Goal: Task Accomplishment & Management: Use online tool/utility

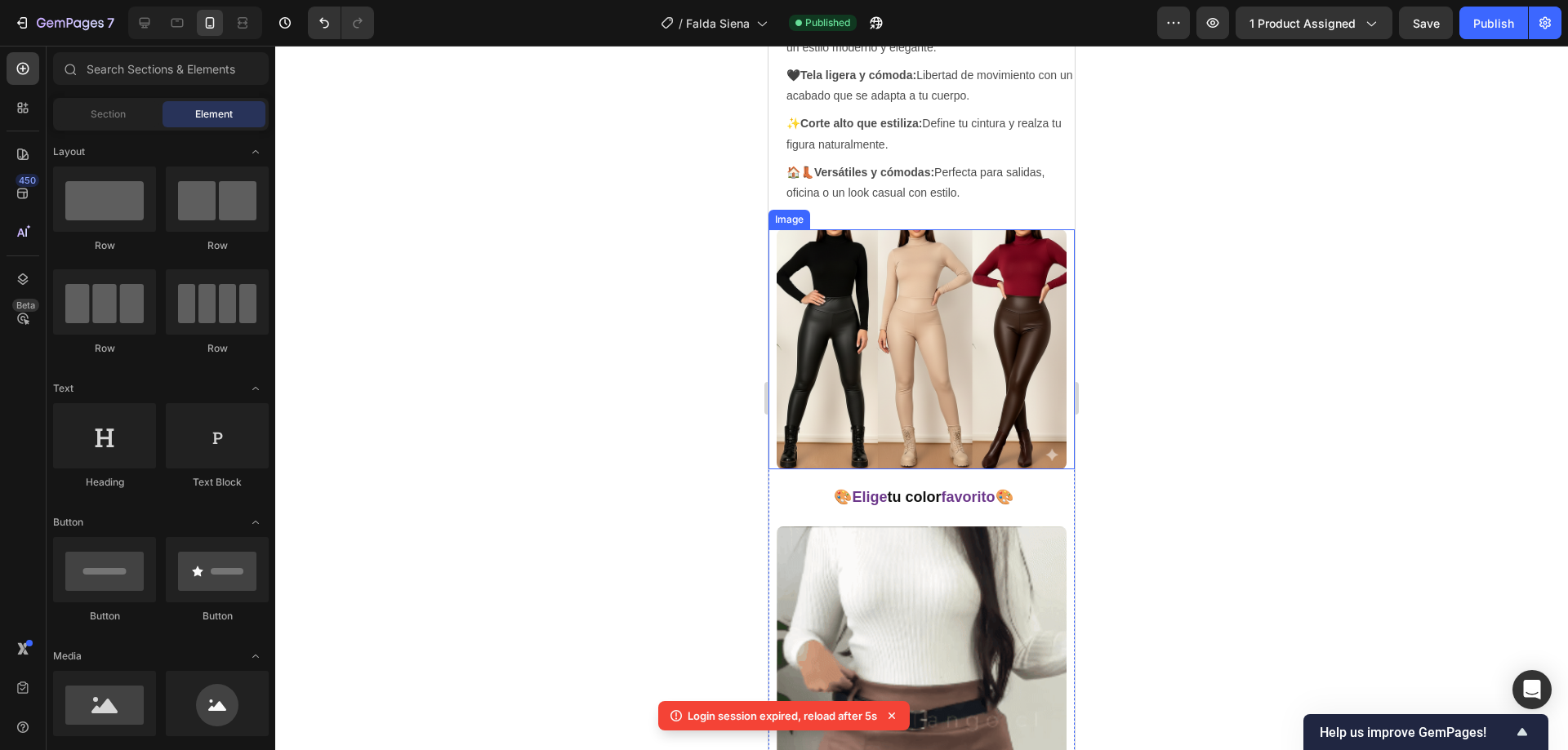
click at [908, 298] on img at bounding box center [921, 349] width 290 height 240
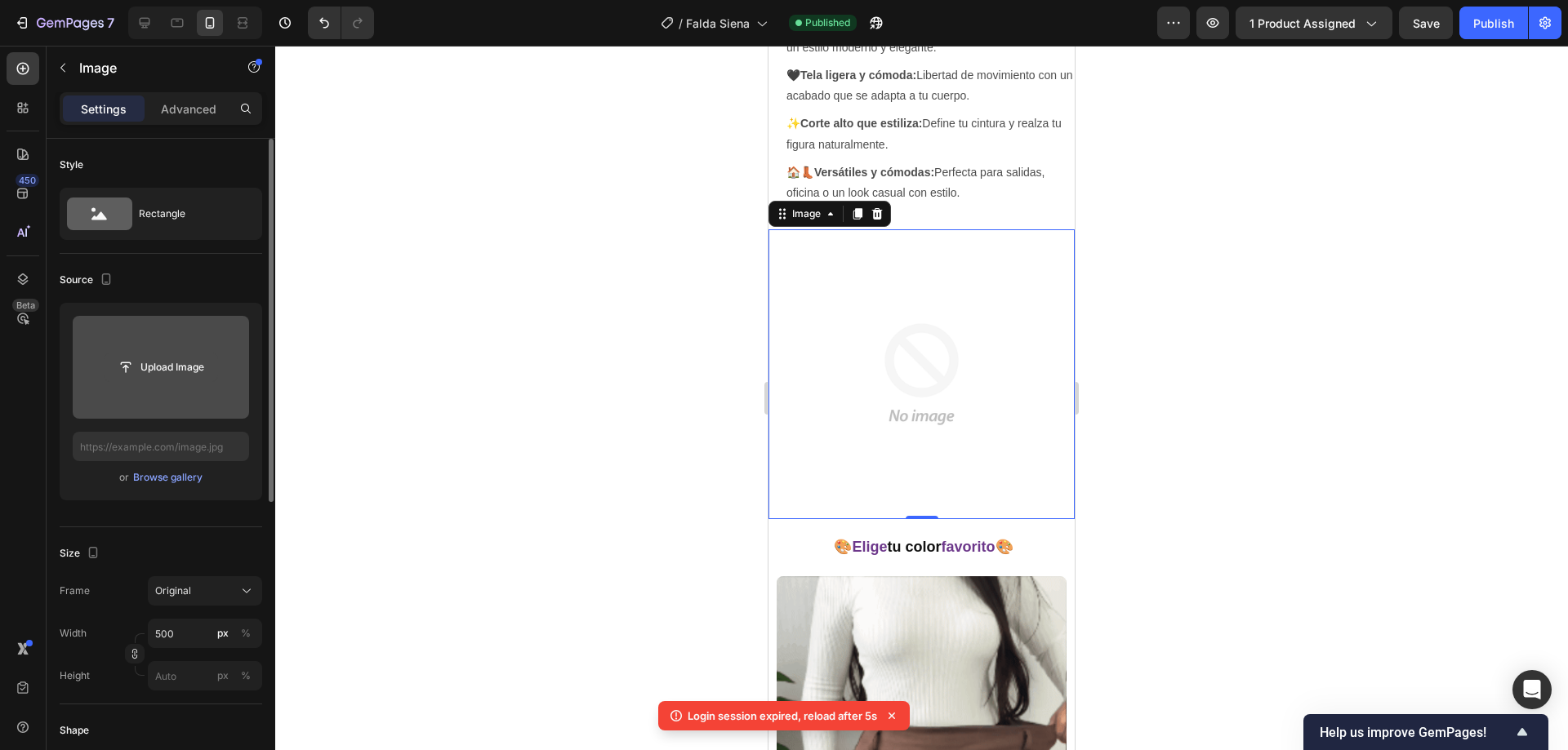
click at [139, 368] on input "file" at bounding box center [161, 368] width 113 height 28
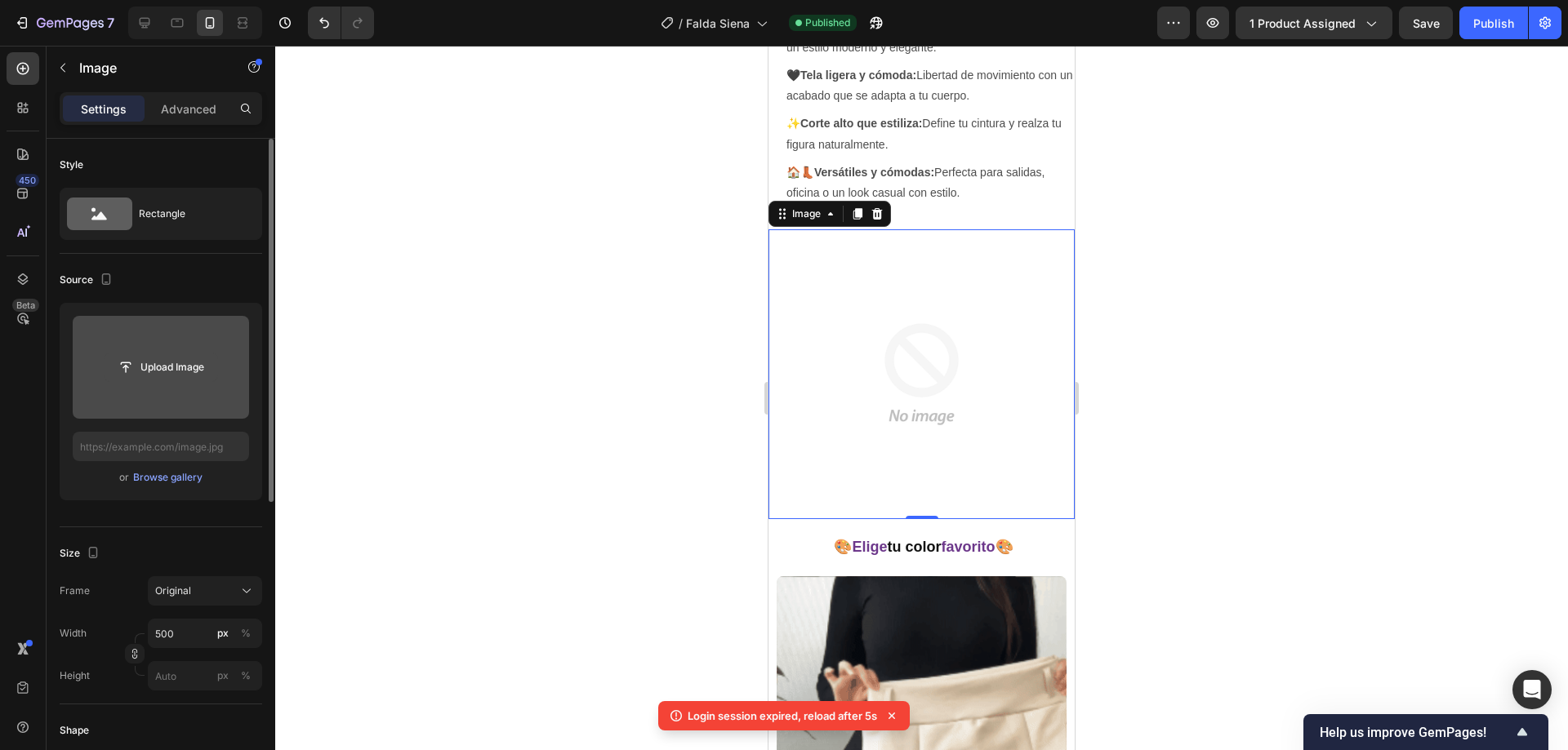
click at [104, 353] on input "file" at bounding box center [161, 368] width 113 height 28
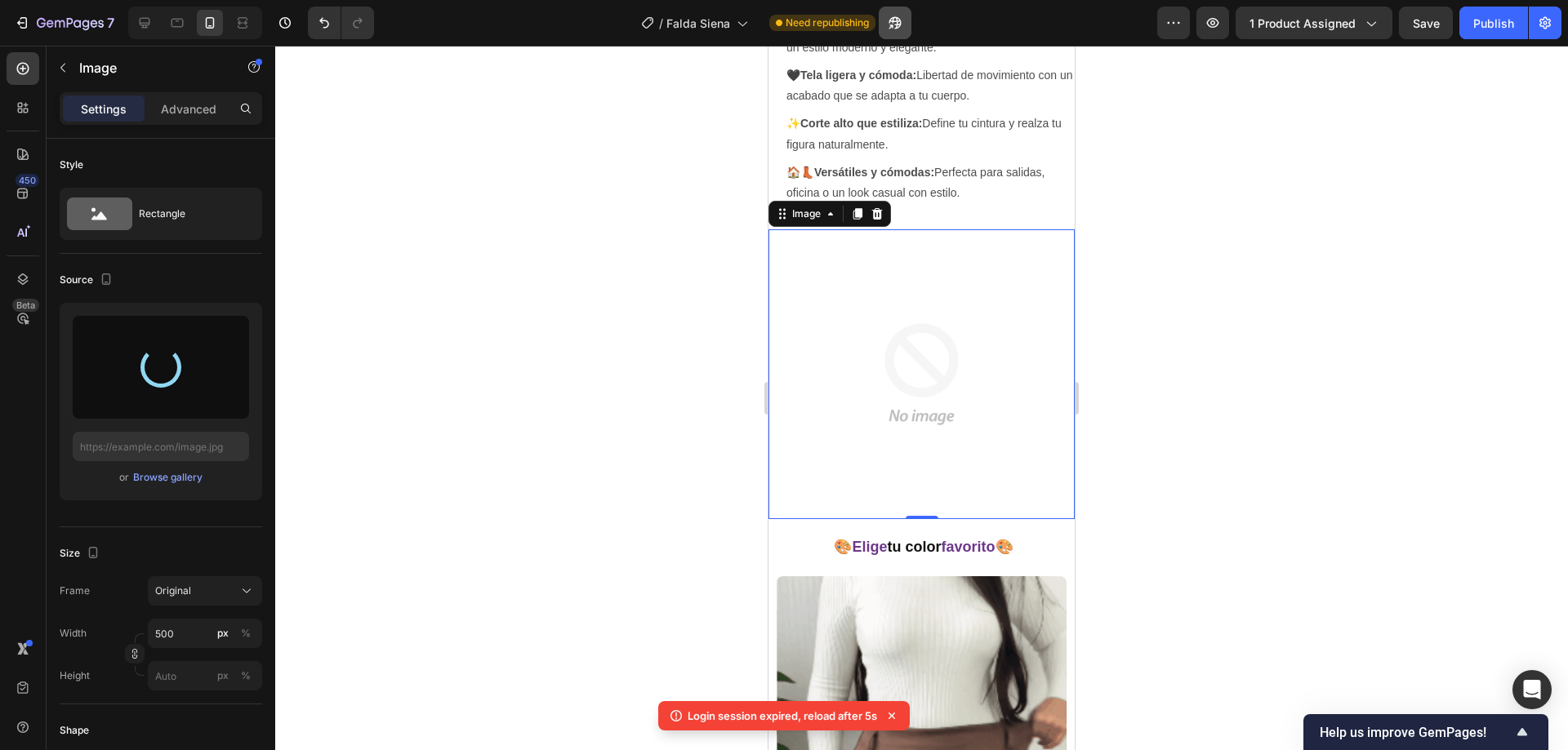
type input "[URL][DOMAIN_NAME]"
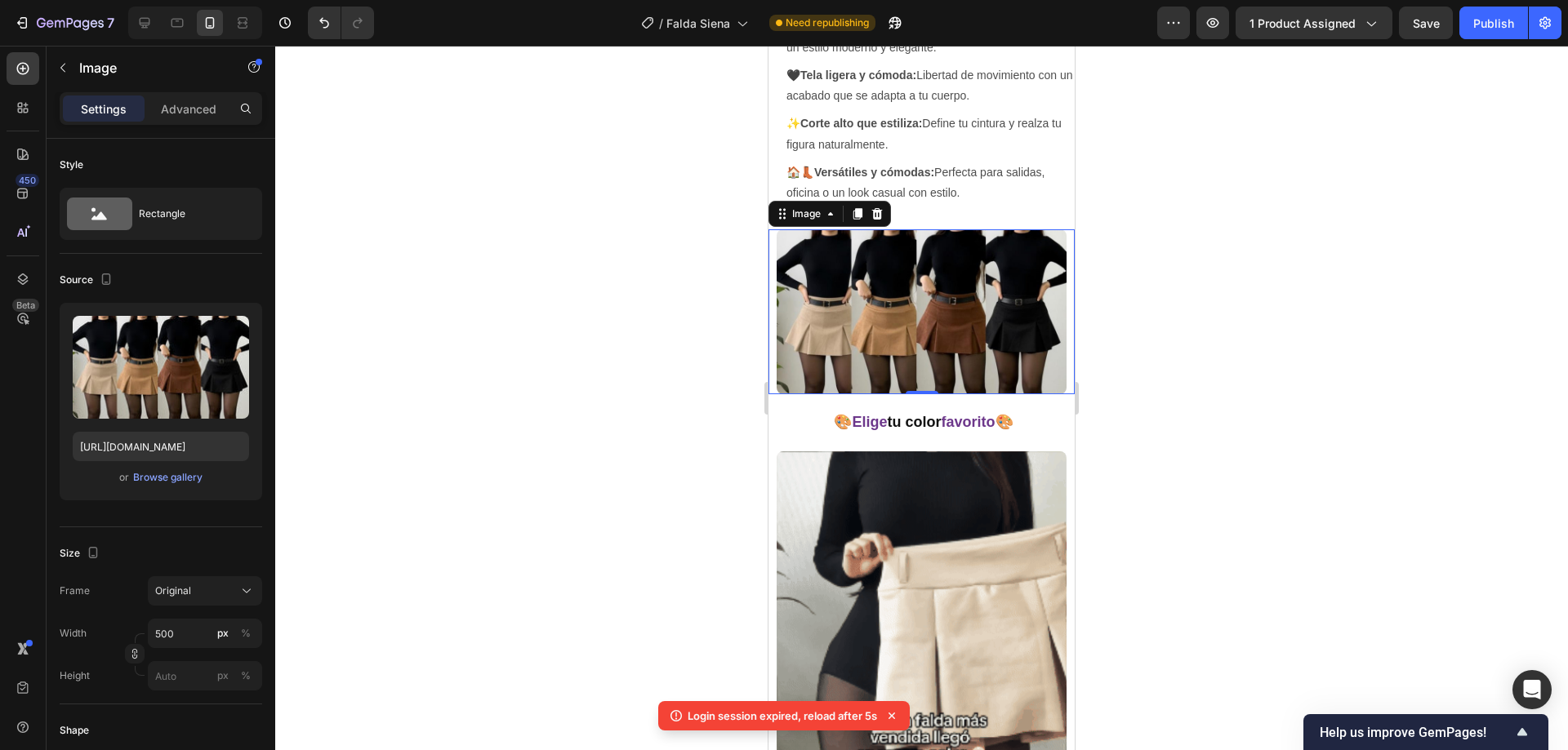
click at [657, 253] on div at bounding box center [921, 397] width 1292 height 704
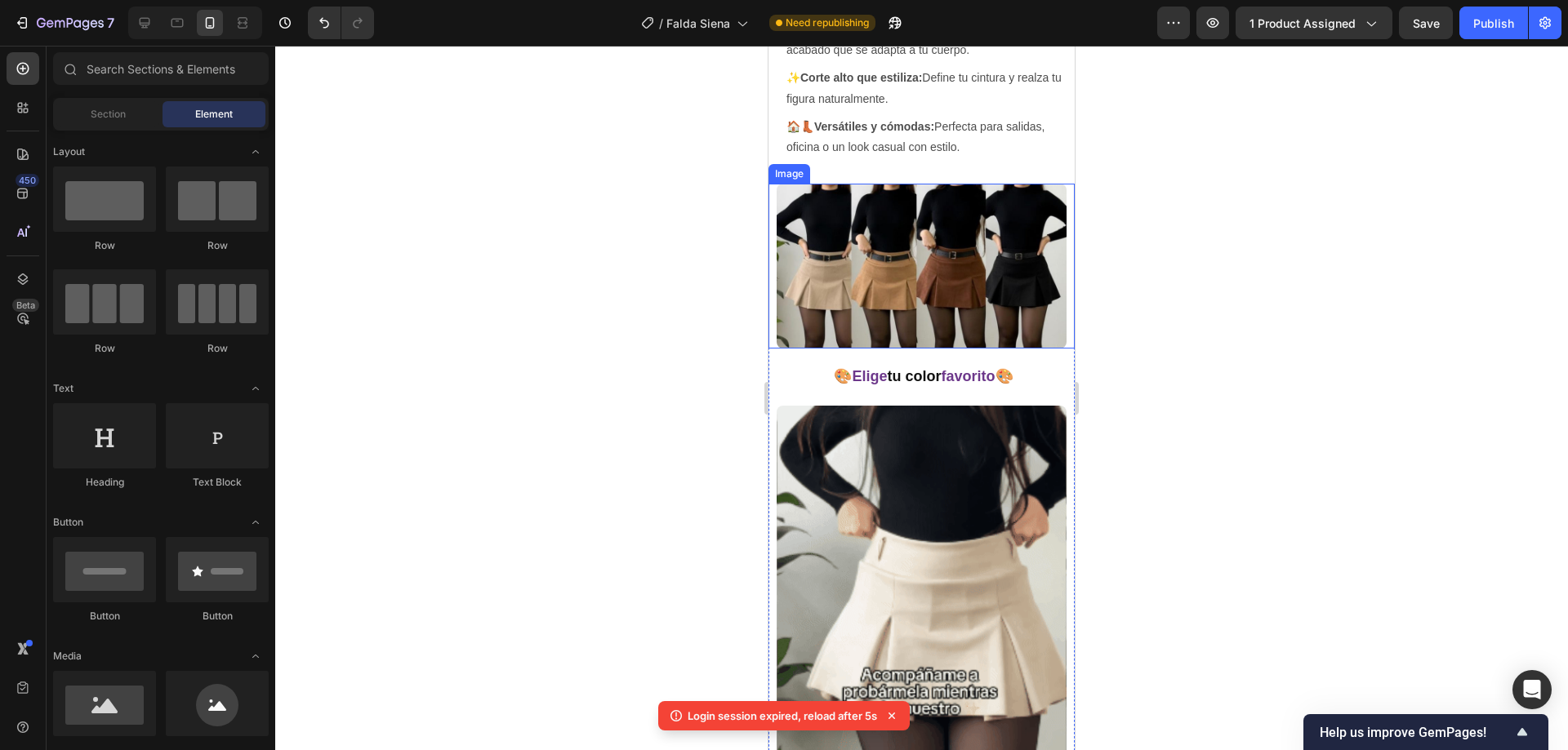
scroll to position [1888, 0]
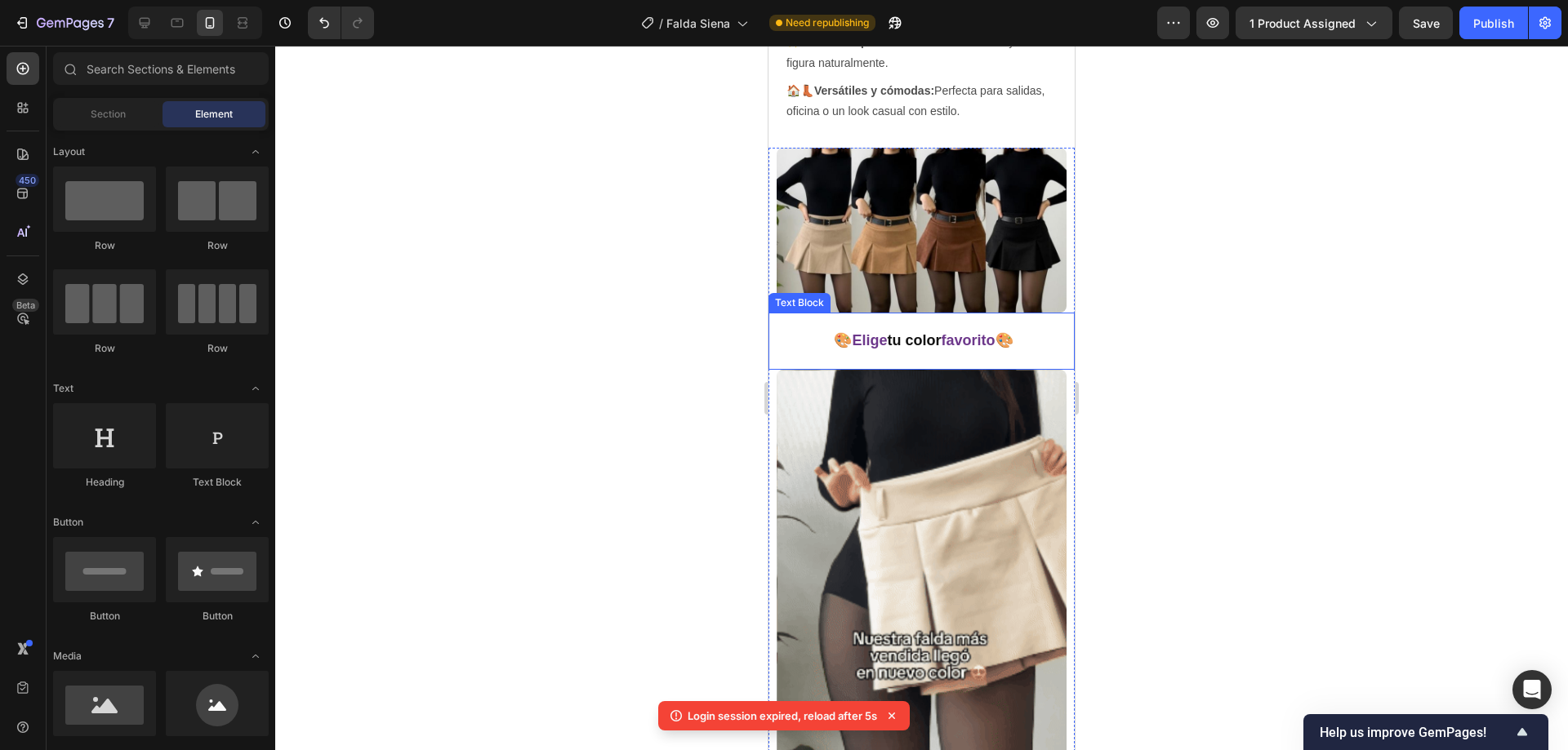
click at [675, 316] on div at bounding box center [921, 397] width 1292 height 704
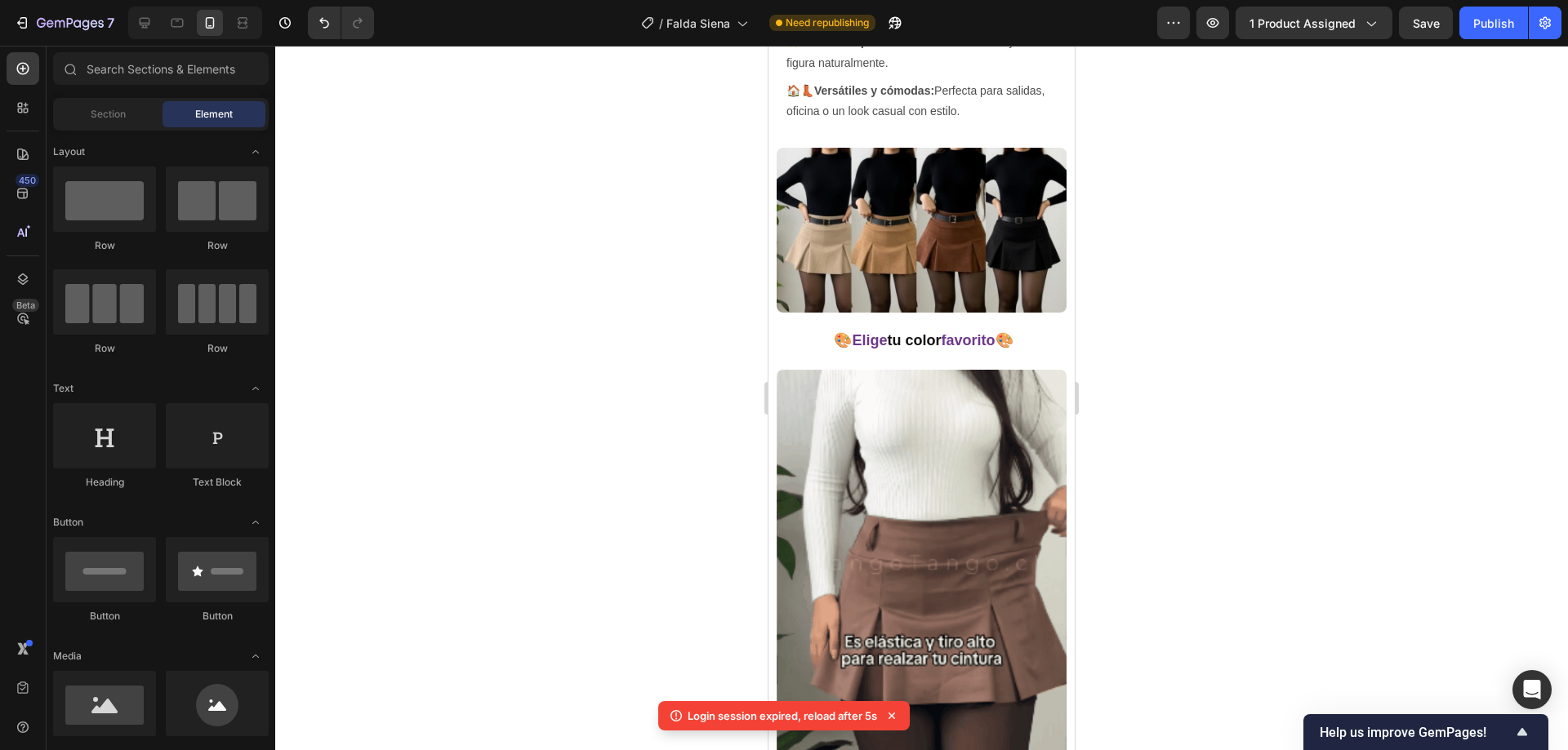
click at [1303, 296] on div at bounding box center [921, 397] width 1292 height 704
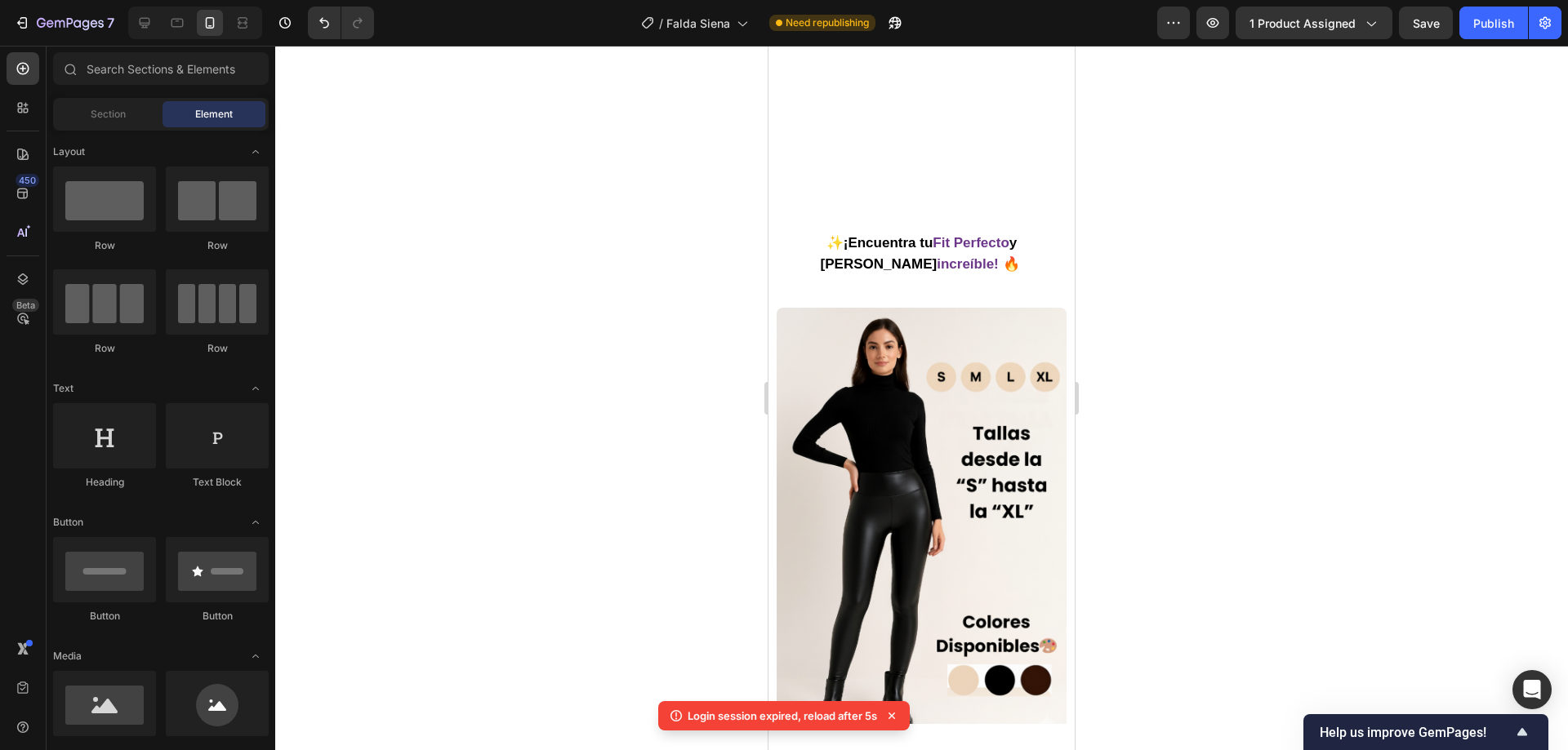
scroll to position [2623, 0]
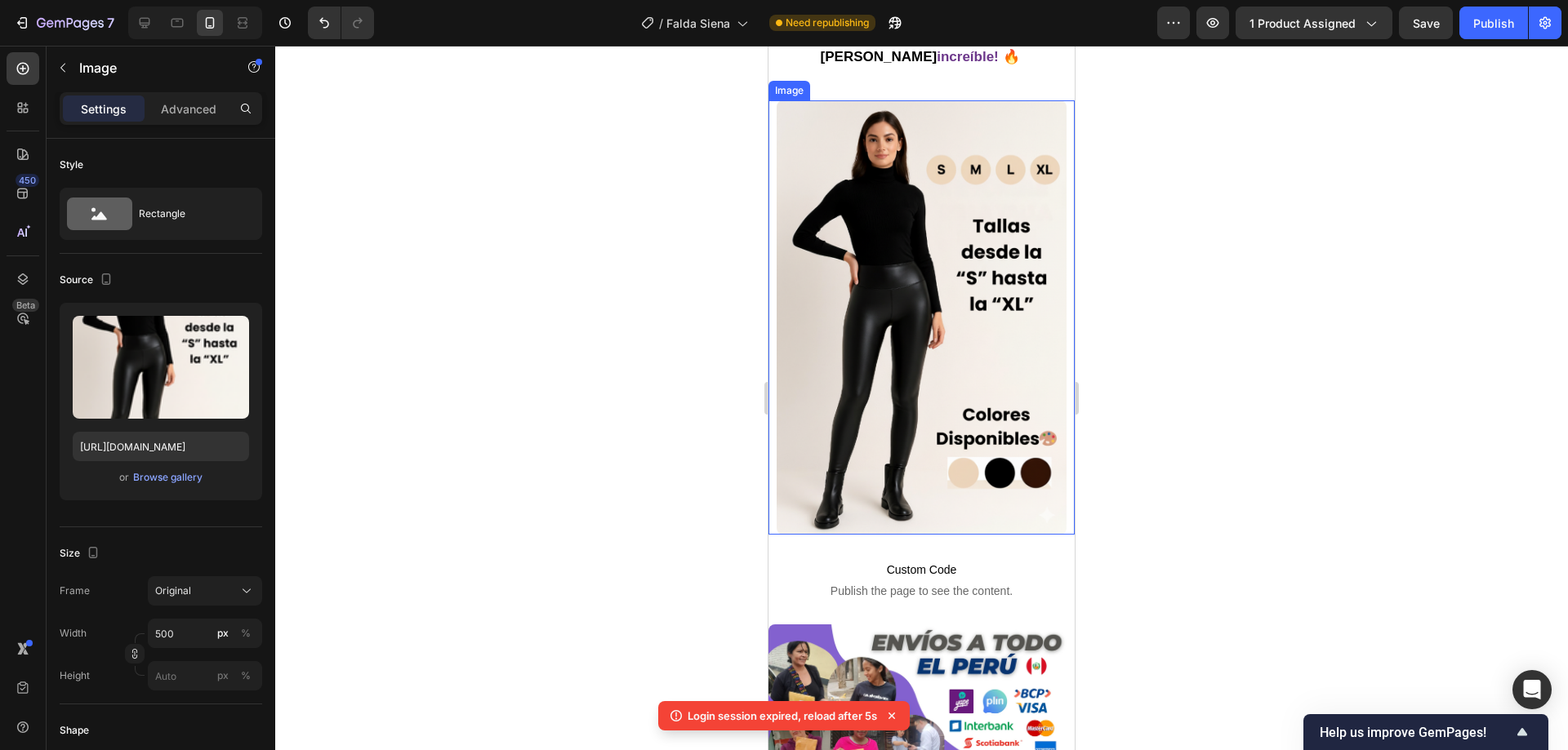
click at [964, 320] on img at bounding box center [921, 318] width 290 height 435
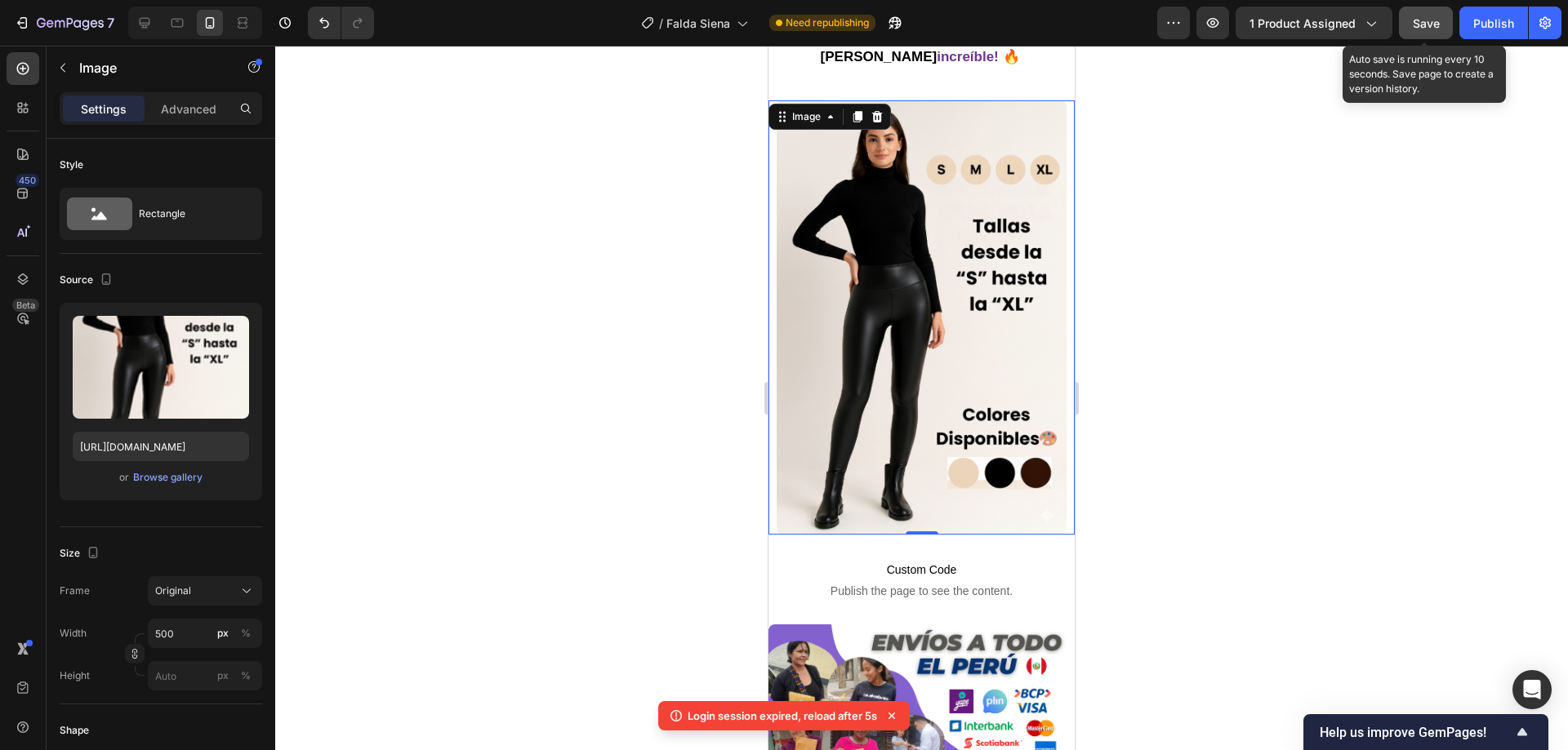
click at [1422, 29] on span "Save" at bounding box center [1426, 23] width 27 height 14
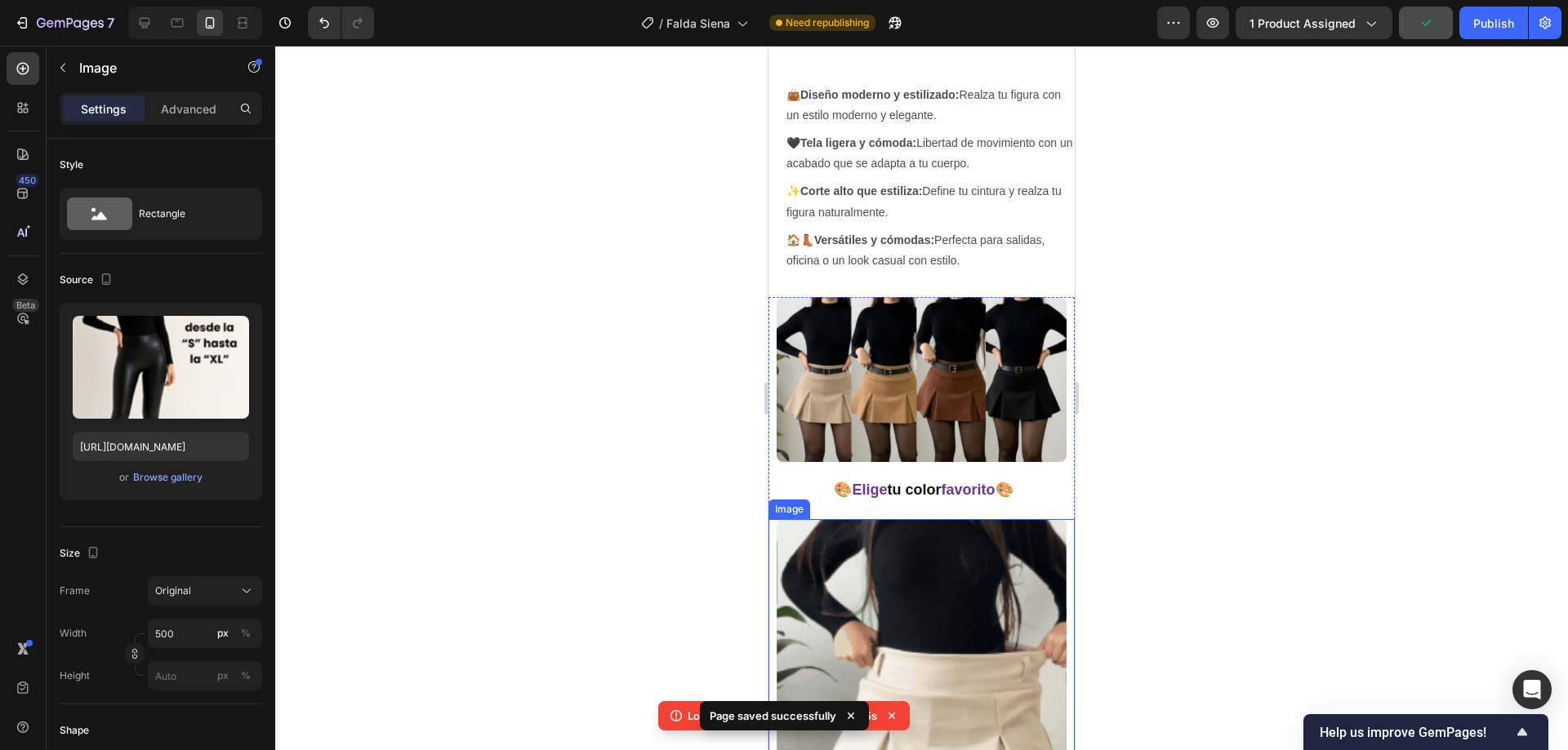
scroll to position [1725, 0]
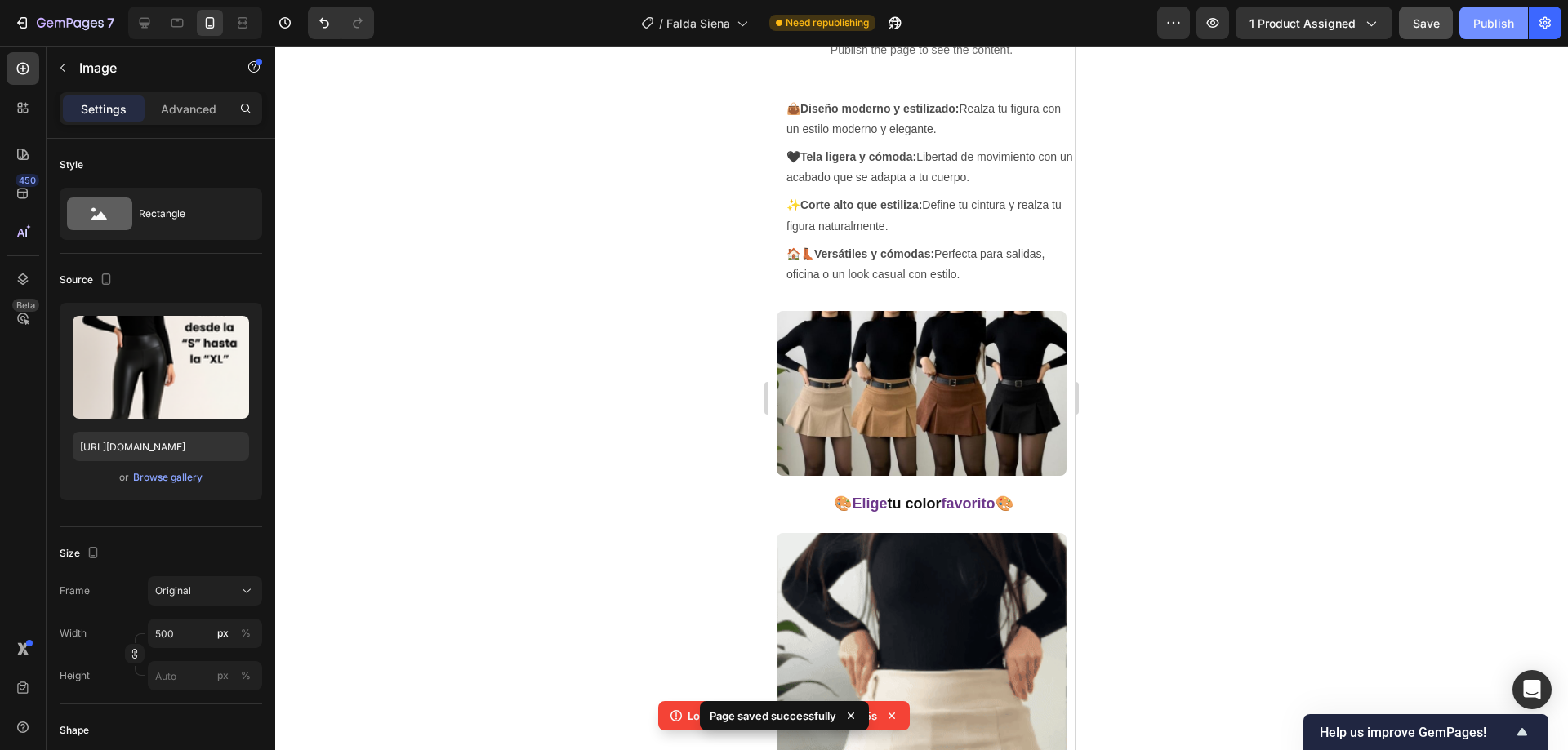
click at [1492, 22] on div "Publish" at bounding box center [1493, 23] width 41 height 17
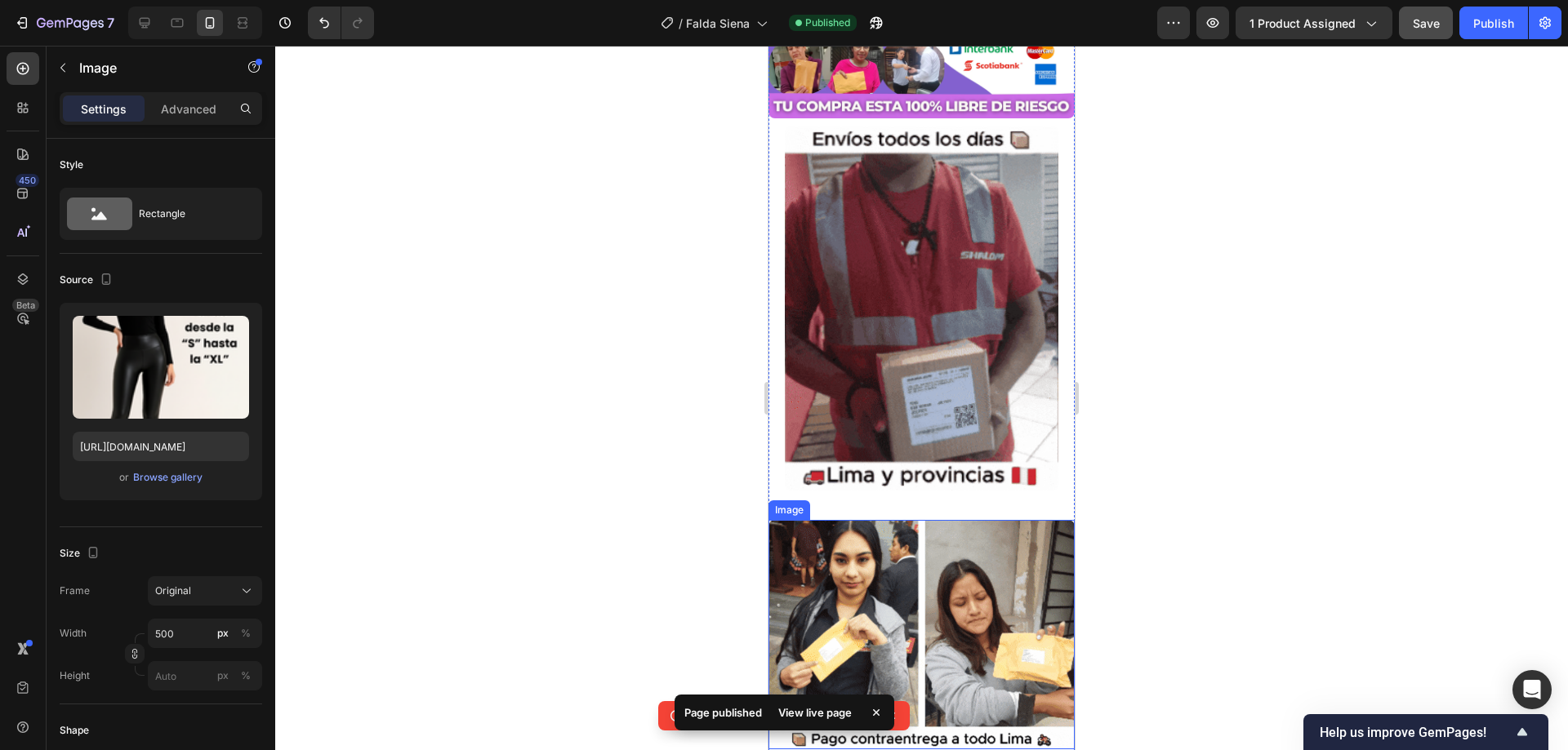
scroll to position [2877, 0]
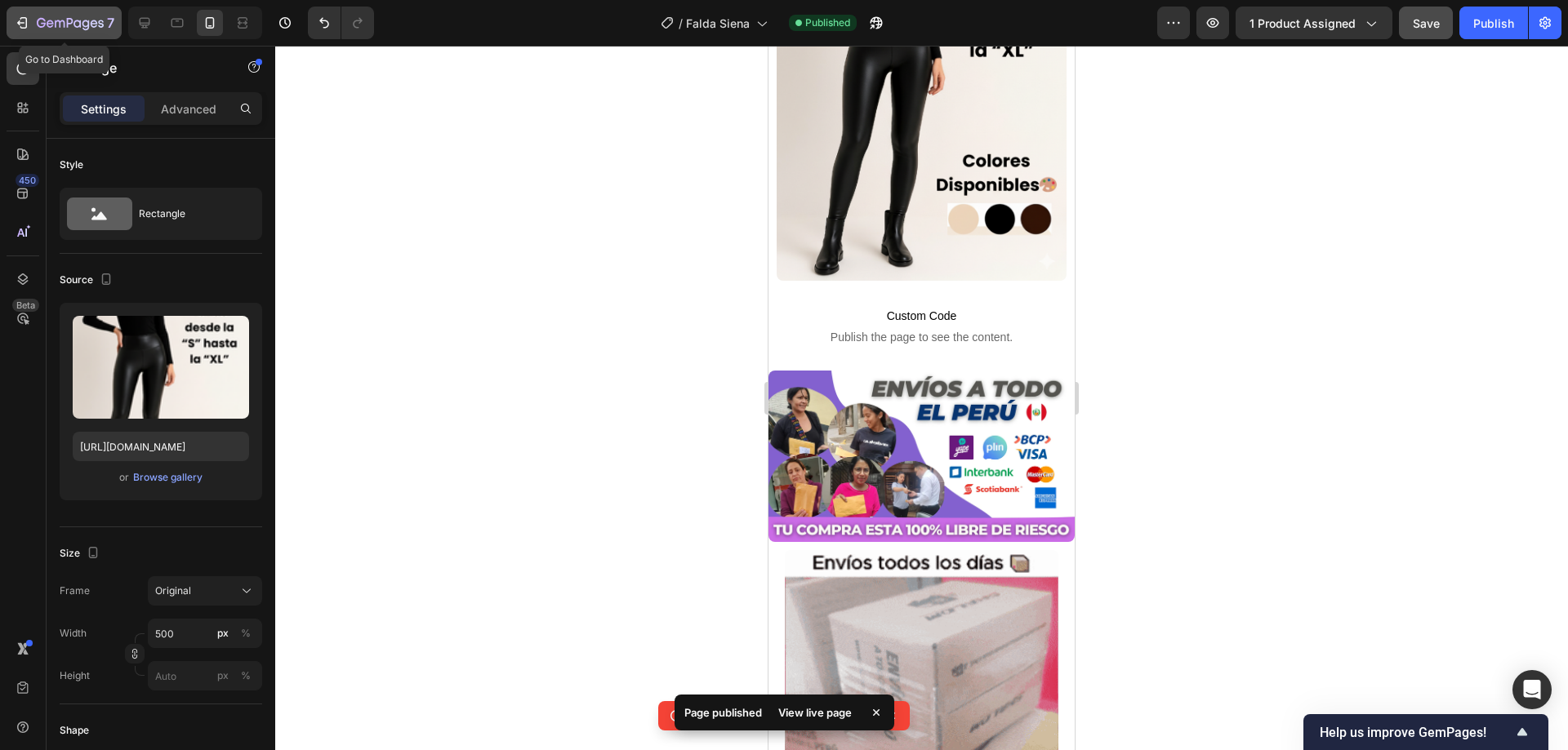
click at [83, 12] on button "7" at bounding box center [64, 22] width 115 height 32
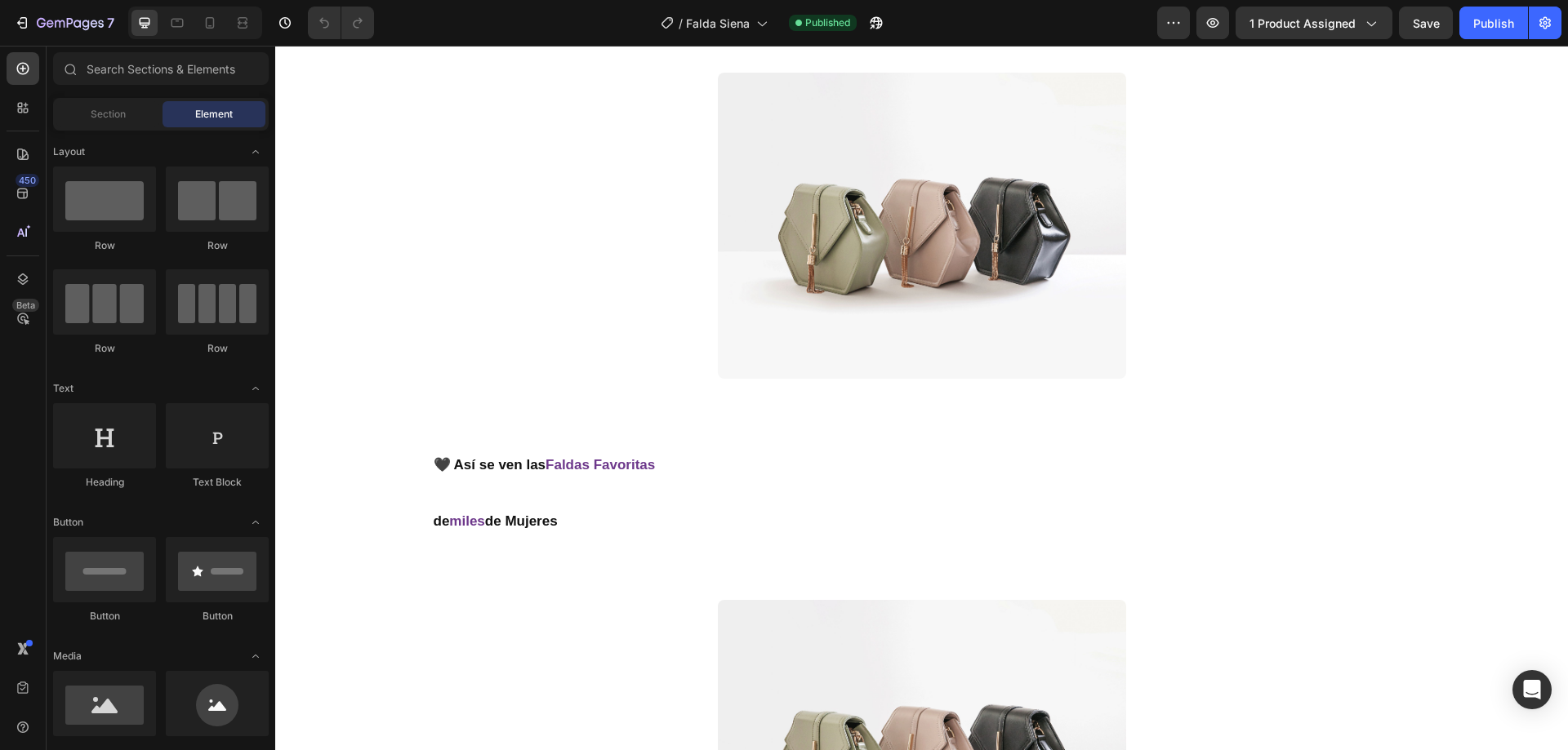
scroll to position [653, 0]
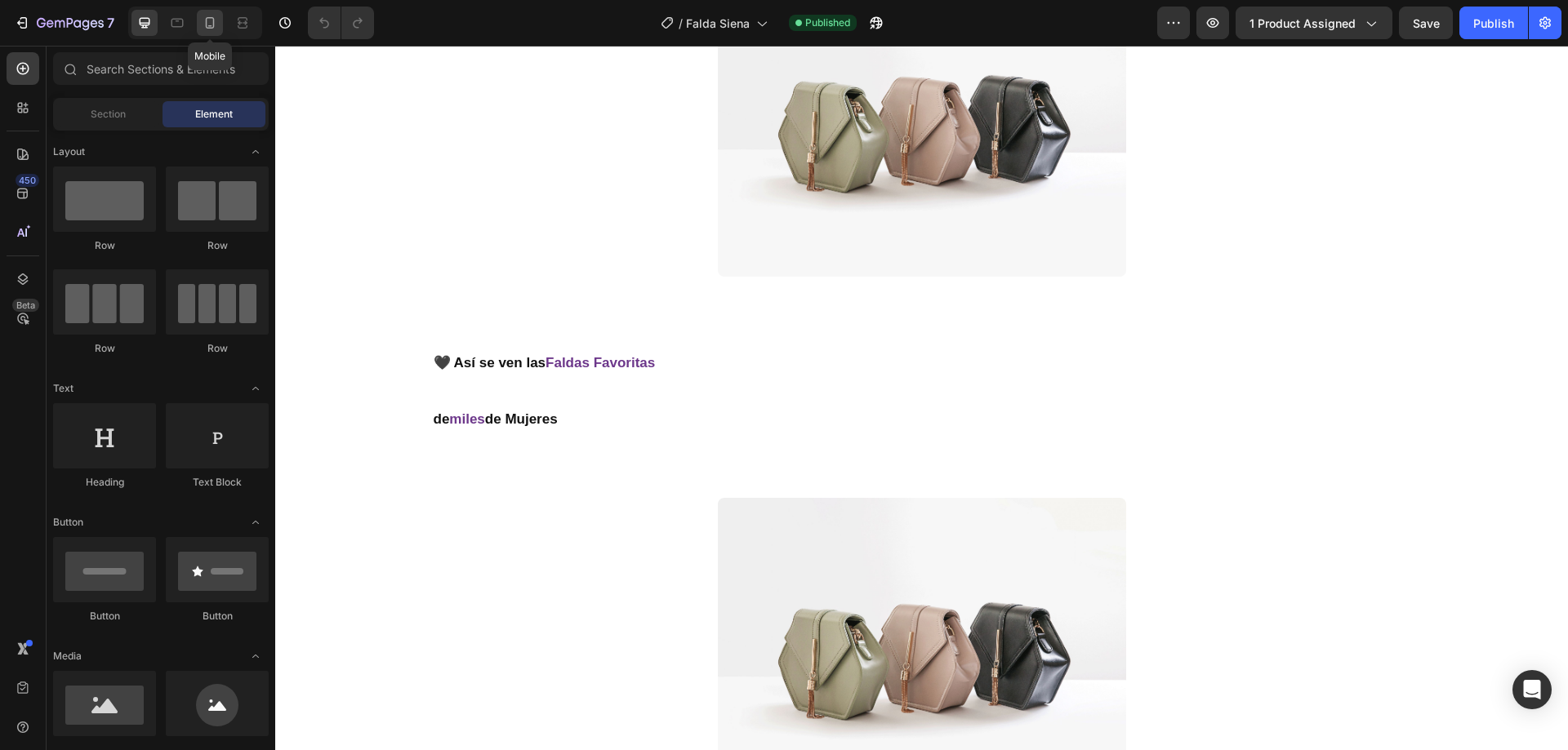
click at [209, 32] on div at bounding box center [210, 23] width 26 height 26
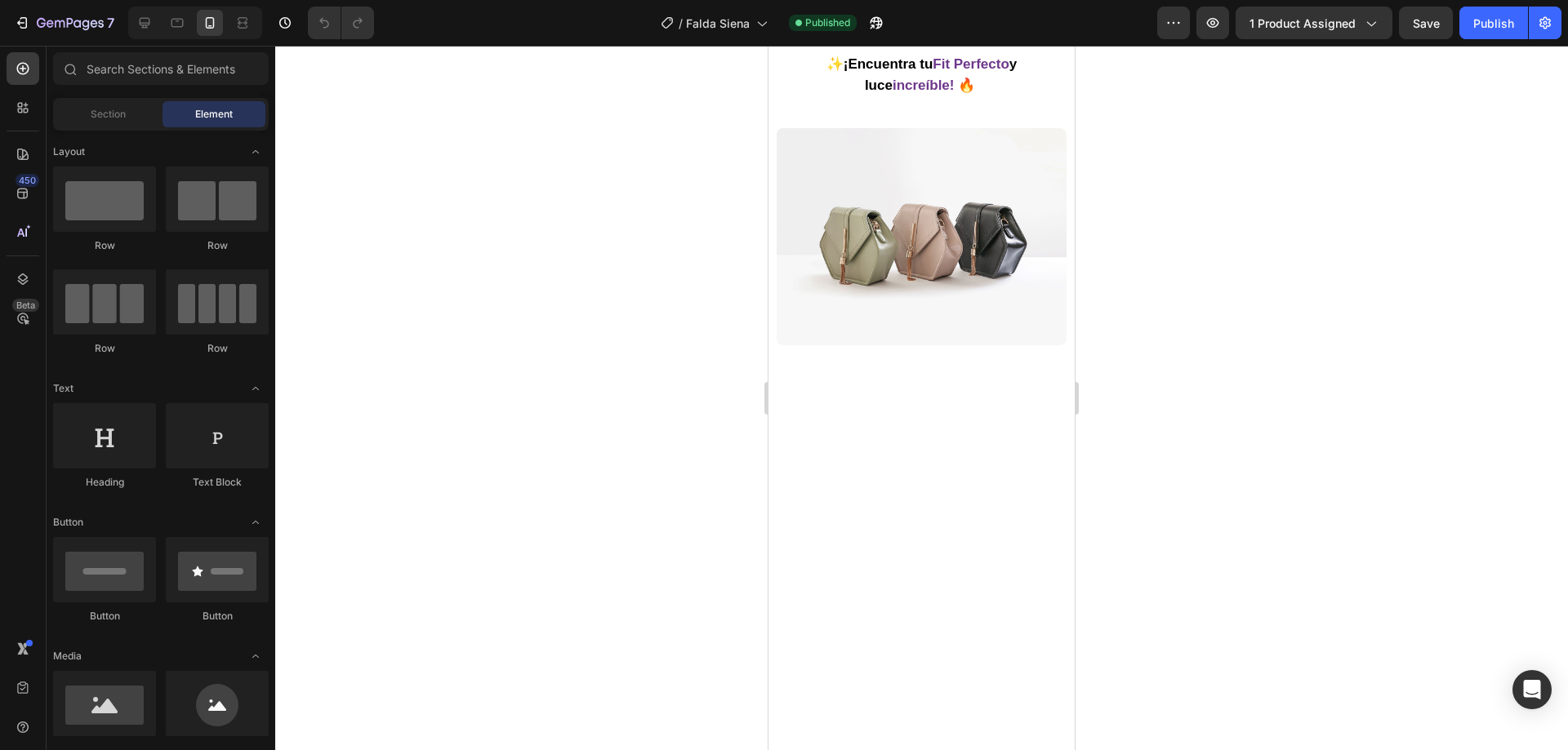
scroll to position [2123, 0]
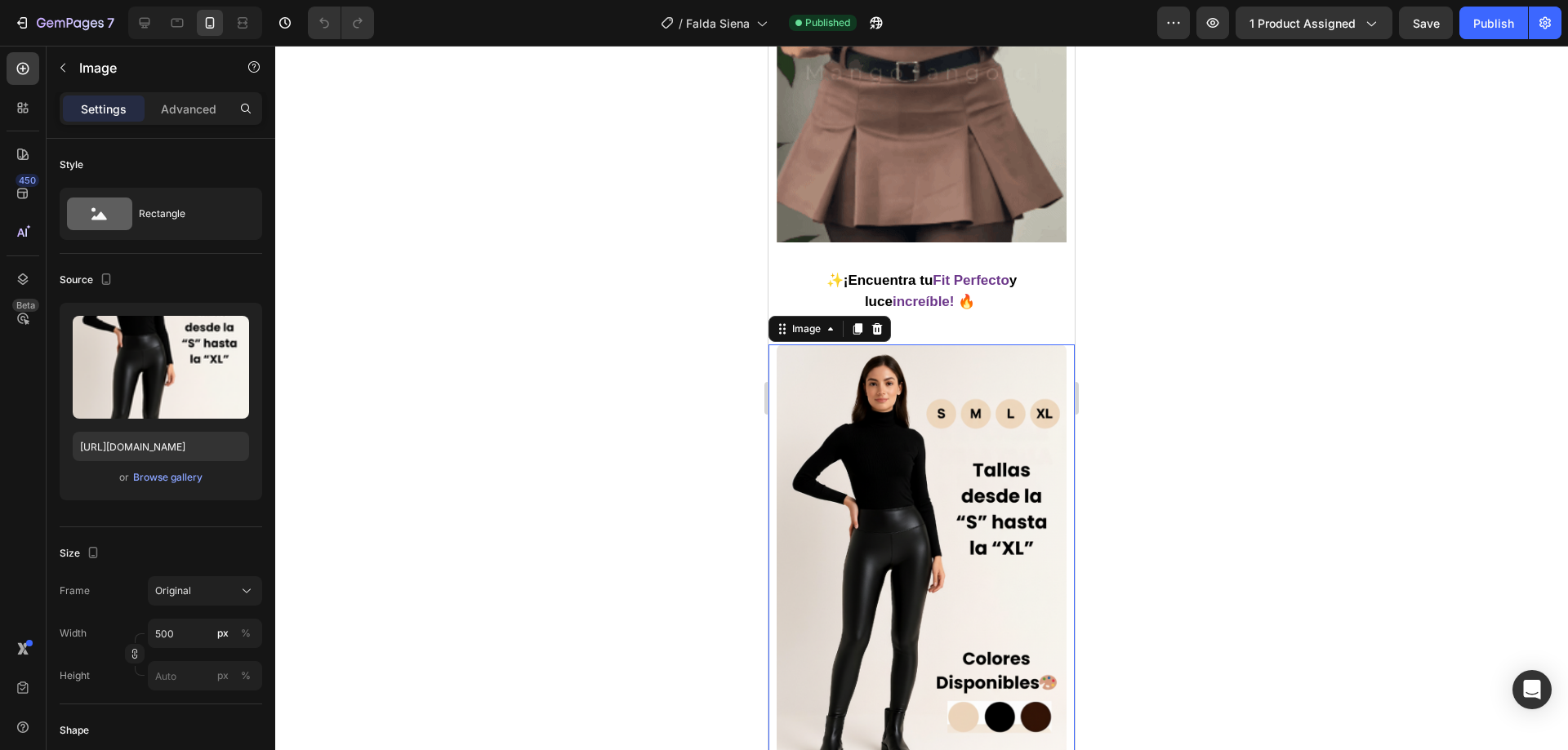
click at [899, 456] on img at bounding box center [921, 562] width 290 height 435
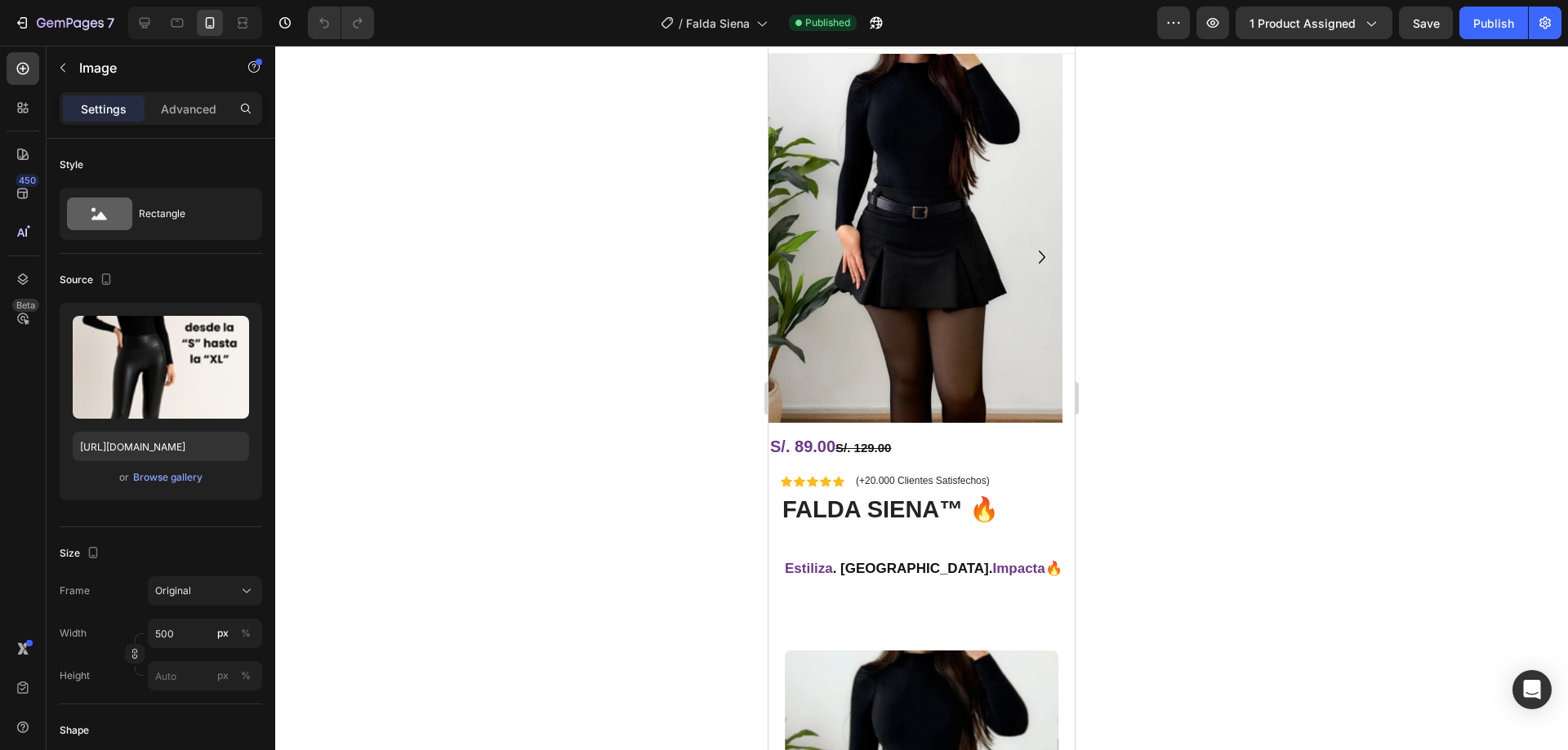
scroll to position [0, 0]
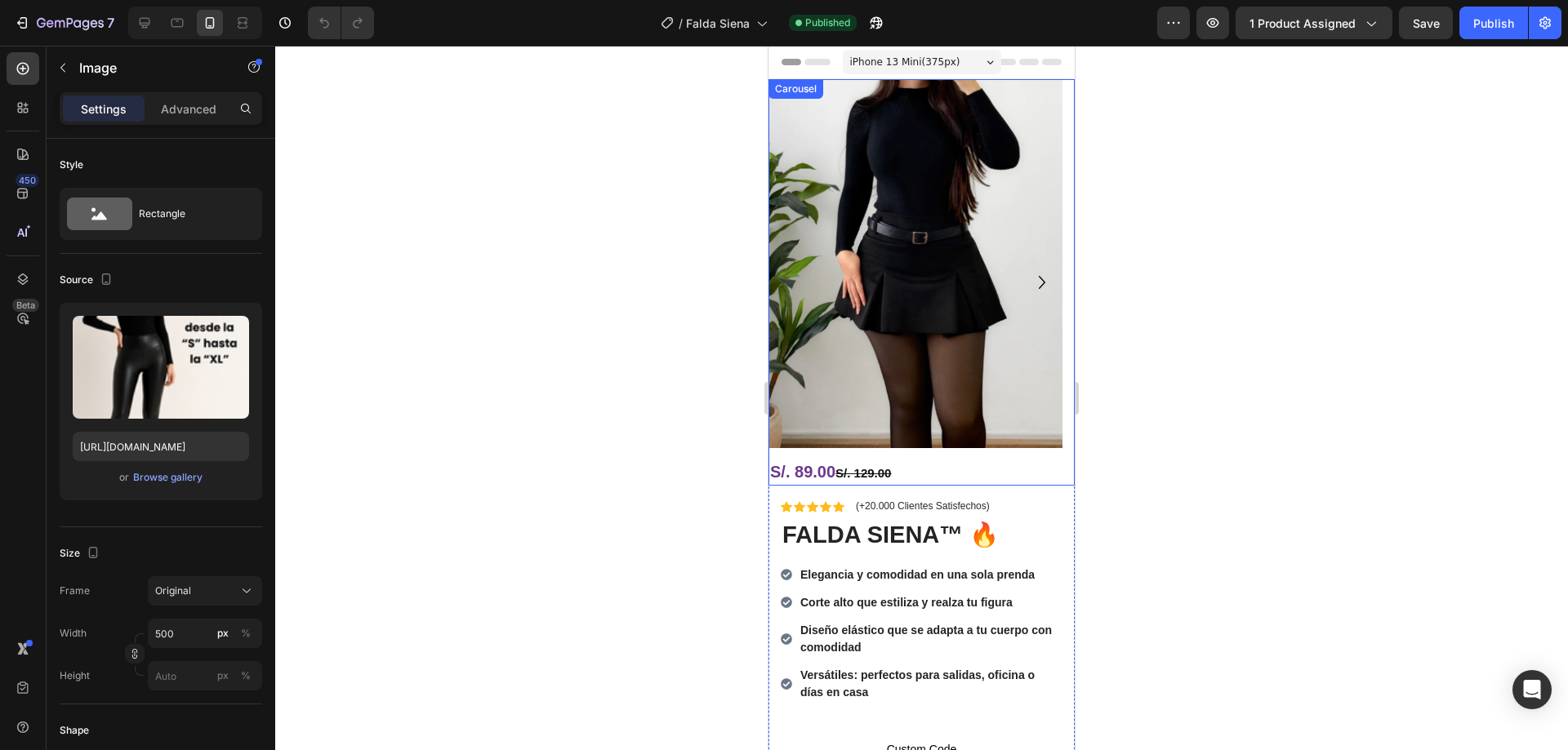
click at [1029, 279] on icon "Carousel Next Arrow" at bounding box center [1042, 283] width 26 height 26
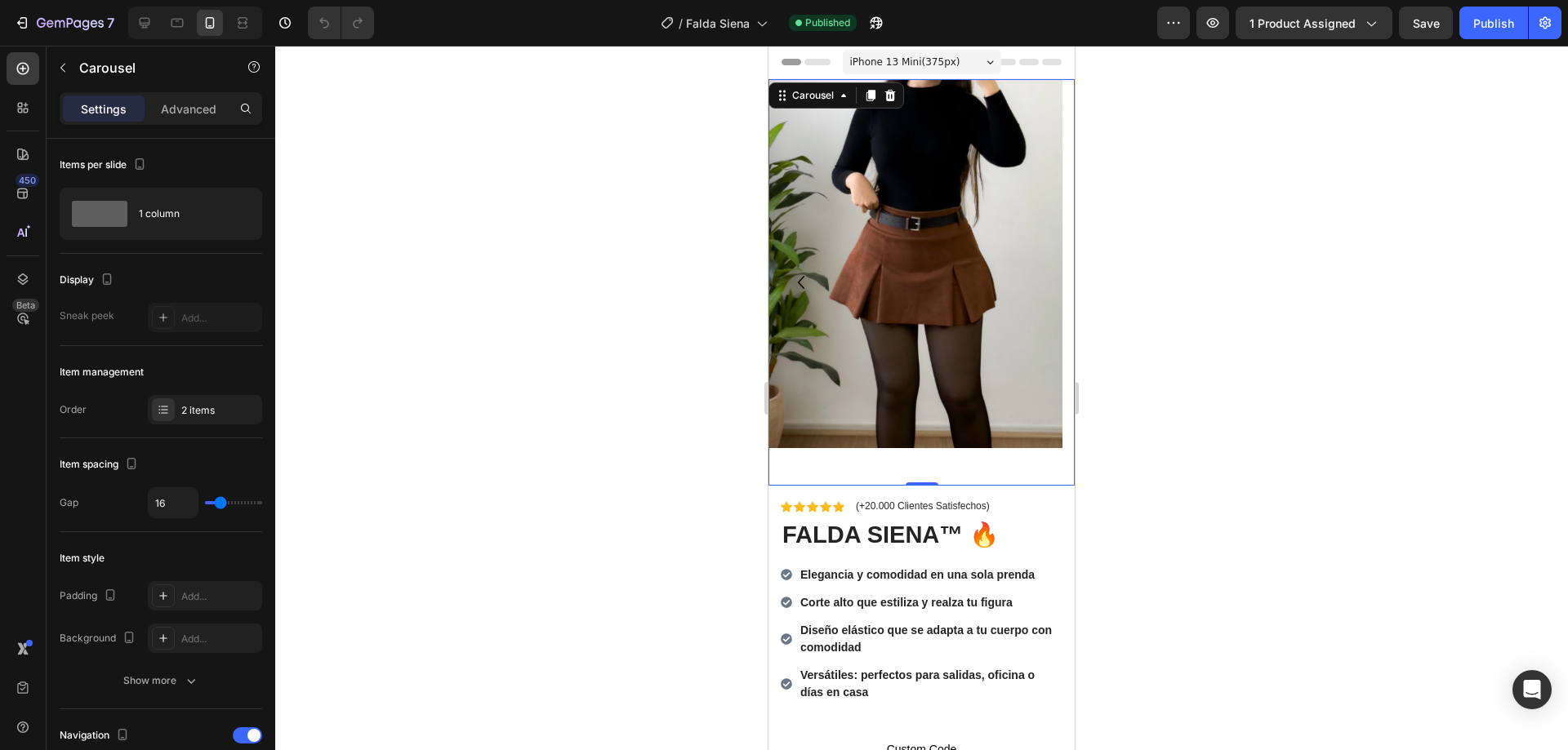
click at [801, 282] on icon "Carousel Back Arrow" at bounding box center [801, 283] width 26 height 26
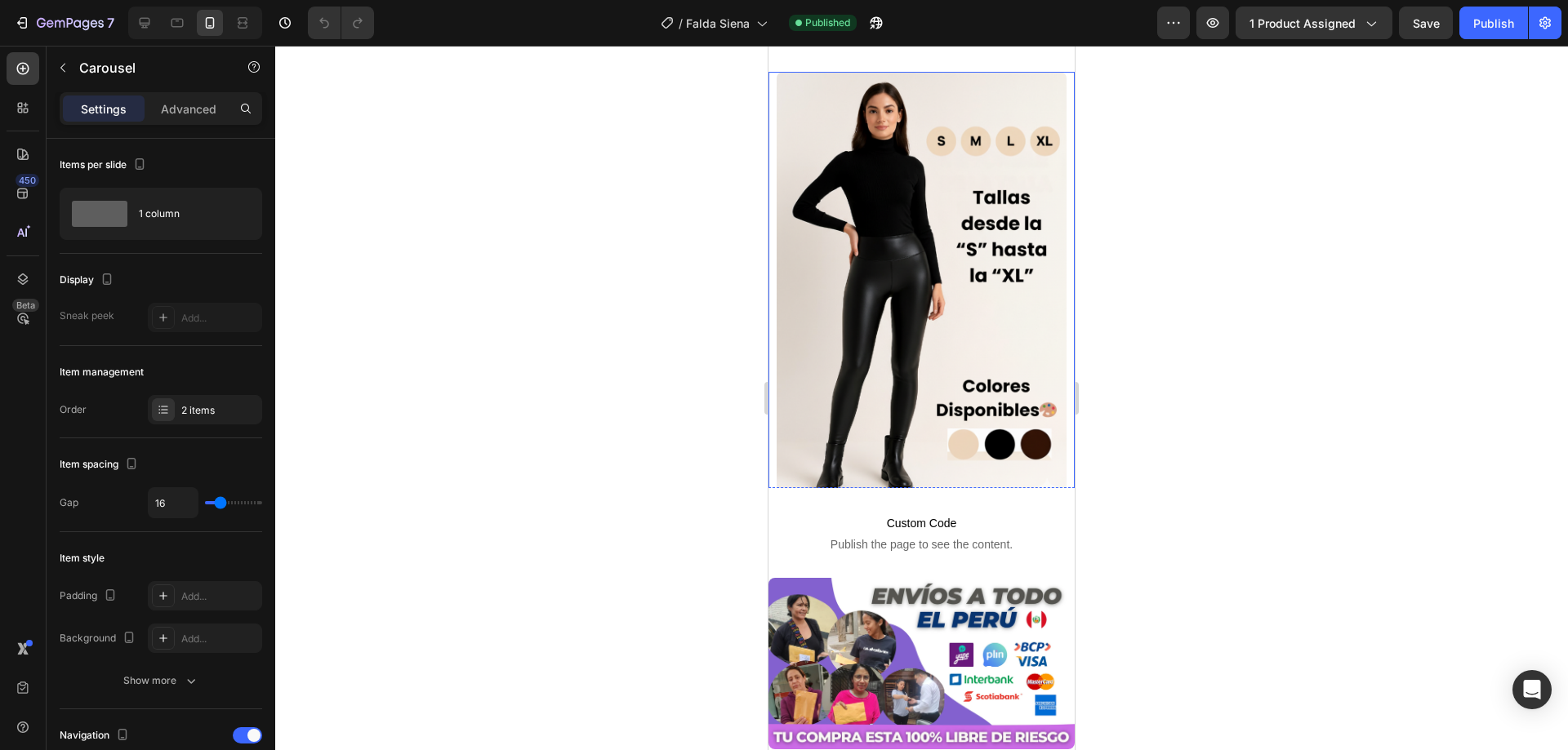
scroll to position [2589, 0]
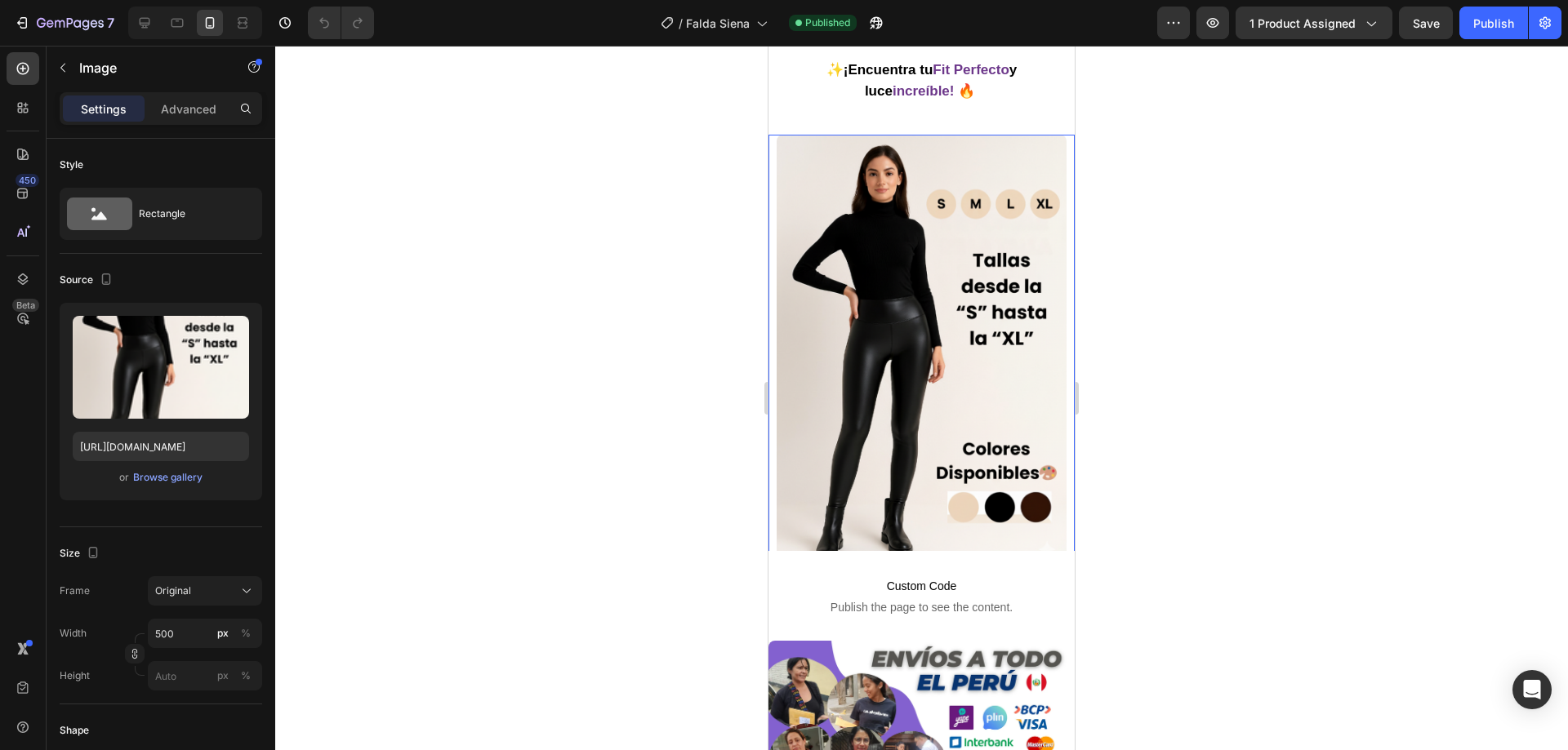
click at [897, 351] on img at bounding box center [921, 353] width 290 height 435
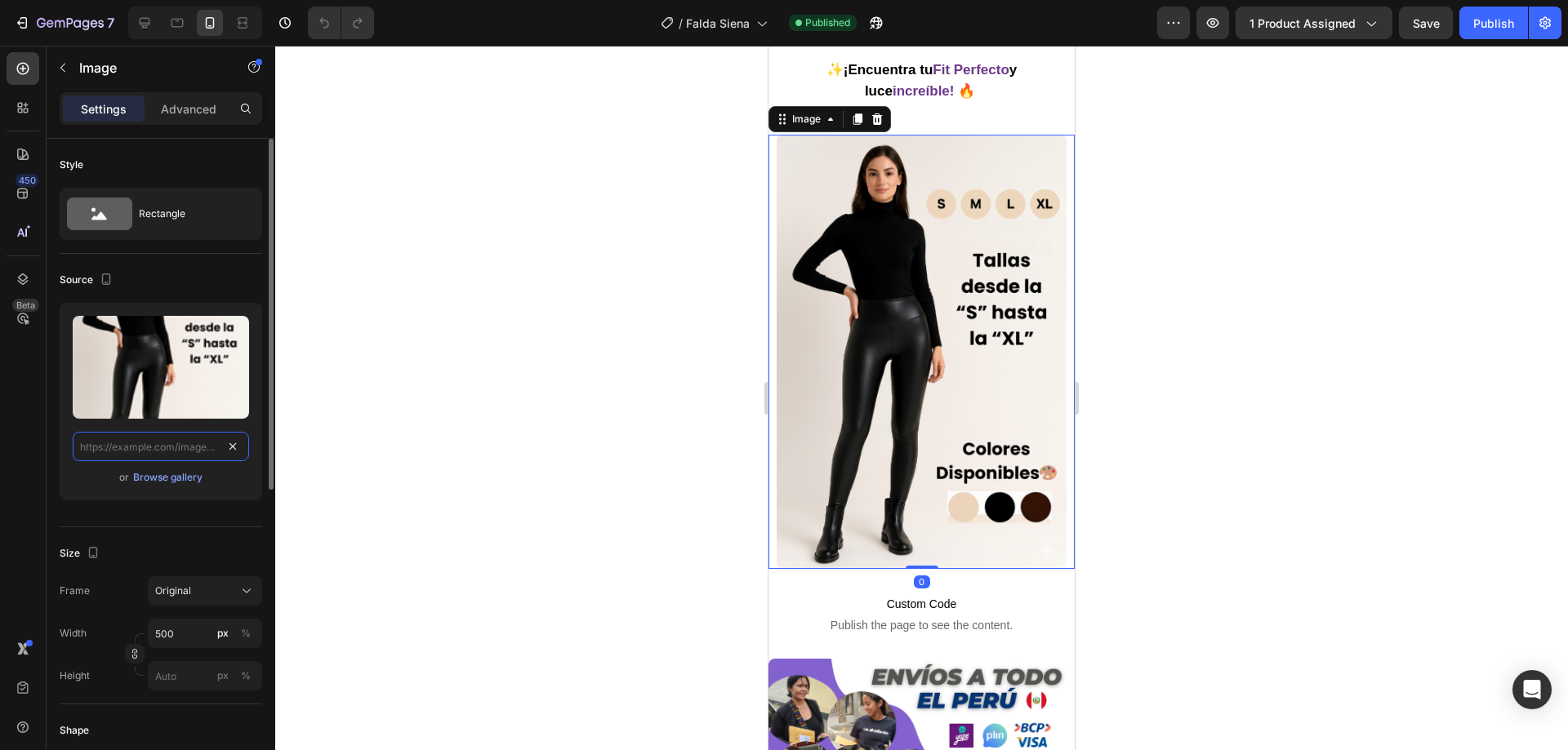
scroll to position [0, 0]
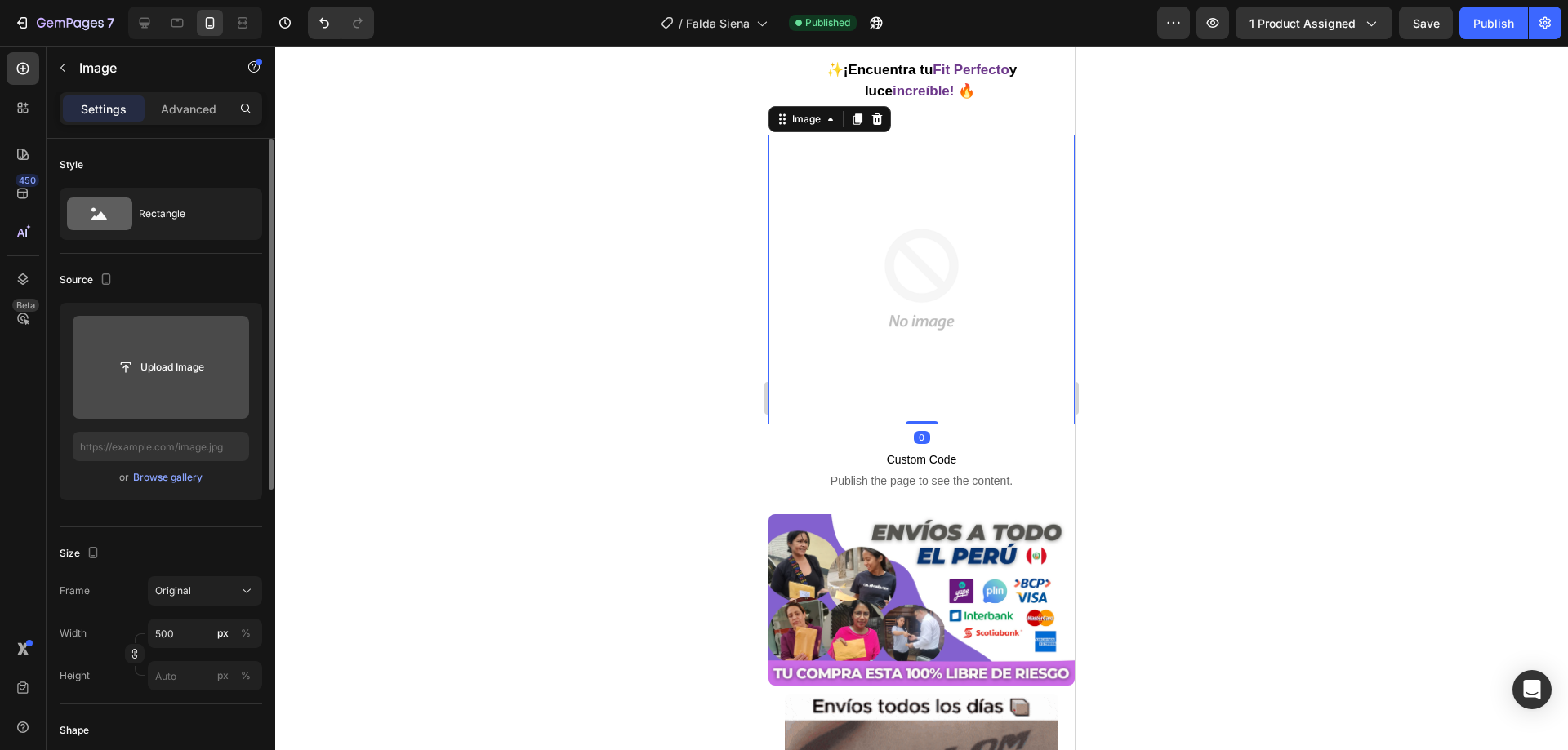
click at [149, 349] on input "file" at bounding box center [161, 368] width 176 height 103
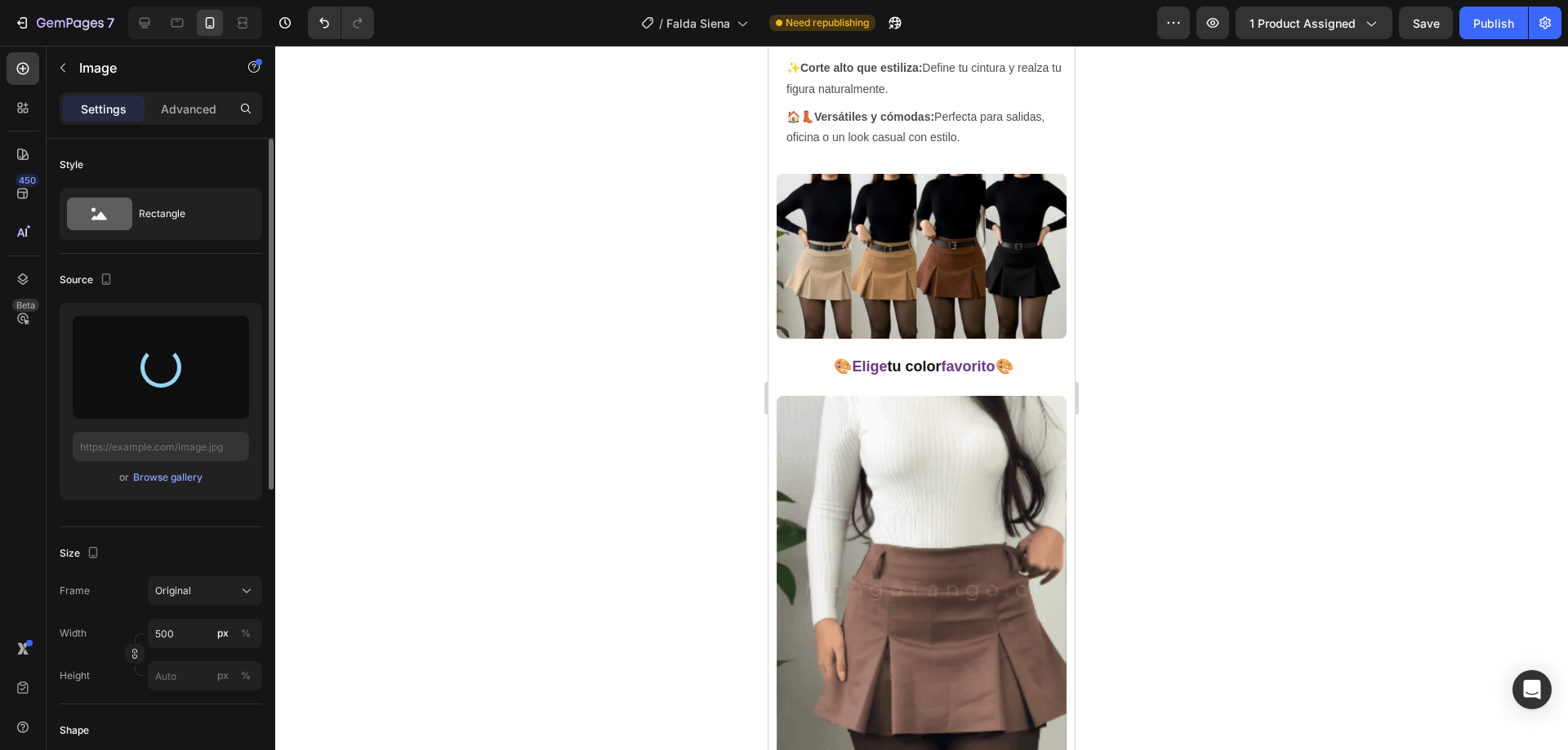
scroll to position [1854, 0]
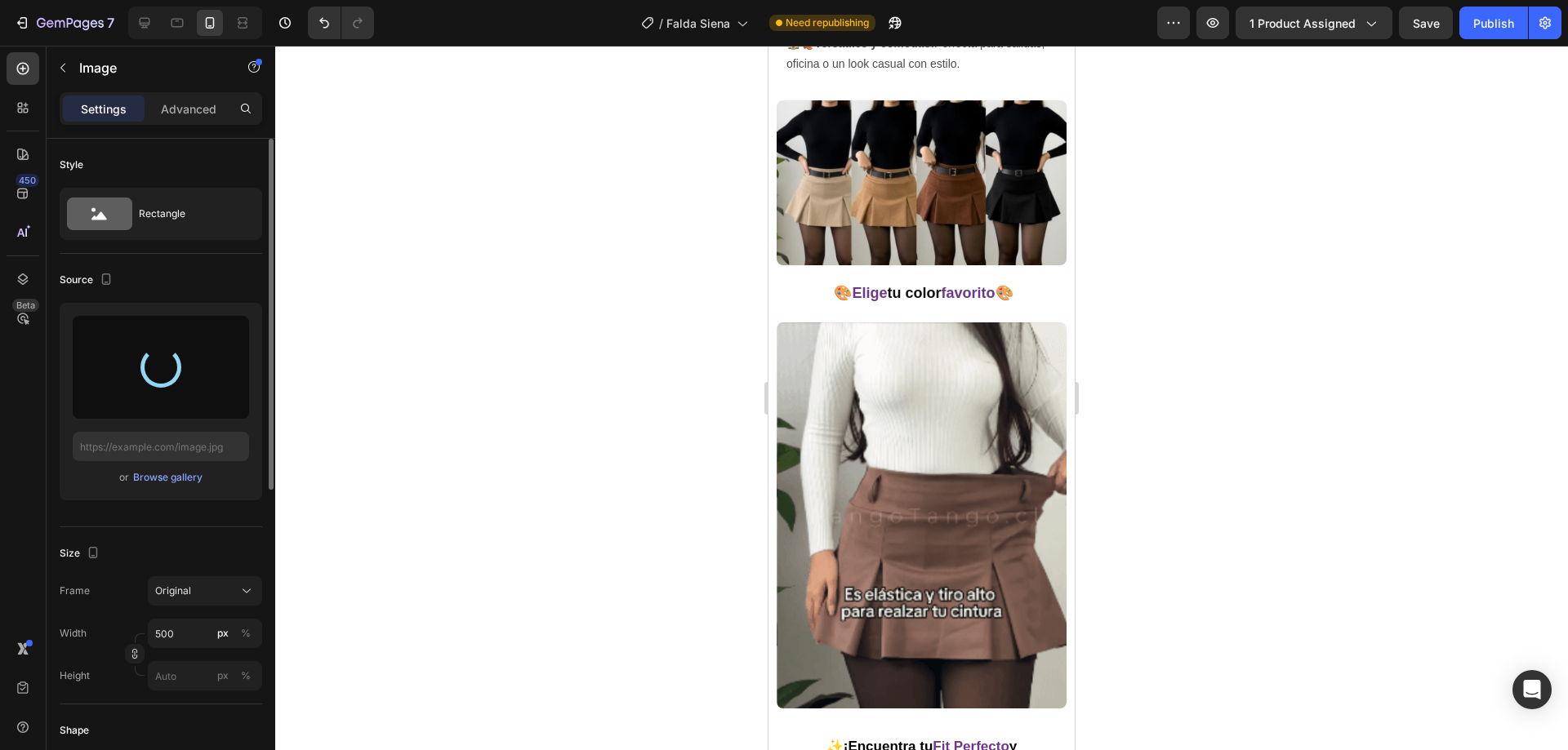
type input "https://cdn.shopify.com/s/files/1/0812/8941/2909/files/gempages_544314957857031…"
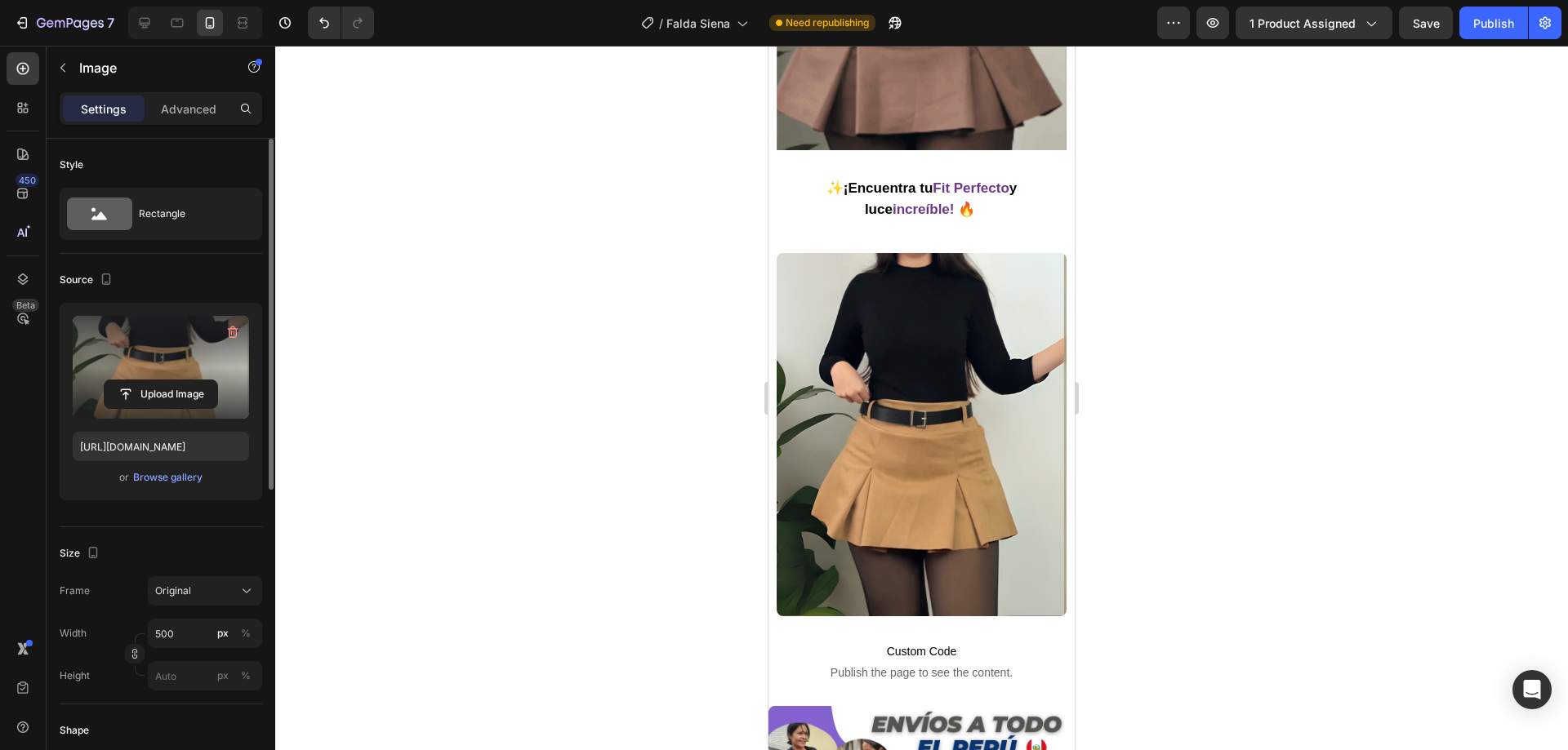
scroll to position [2450, 0]
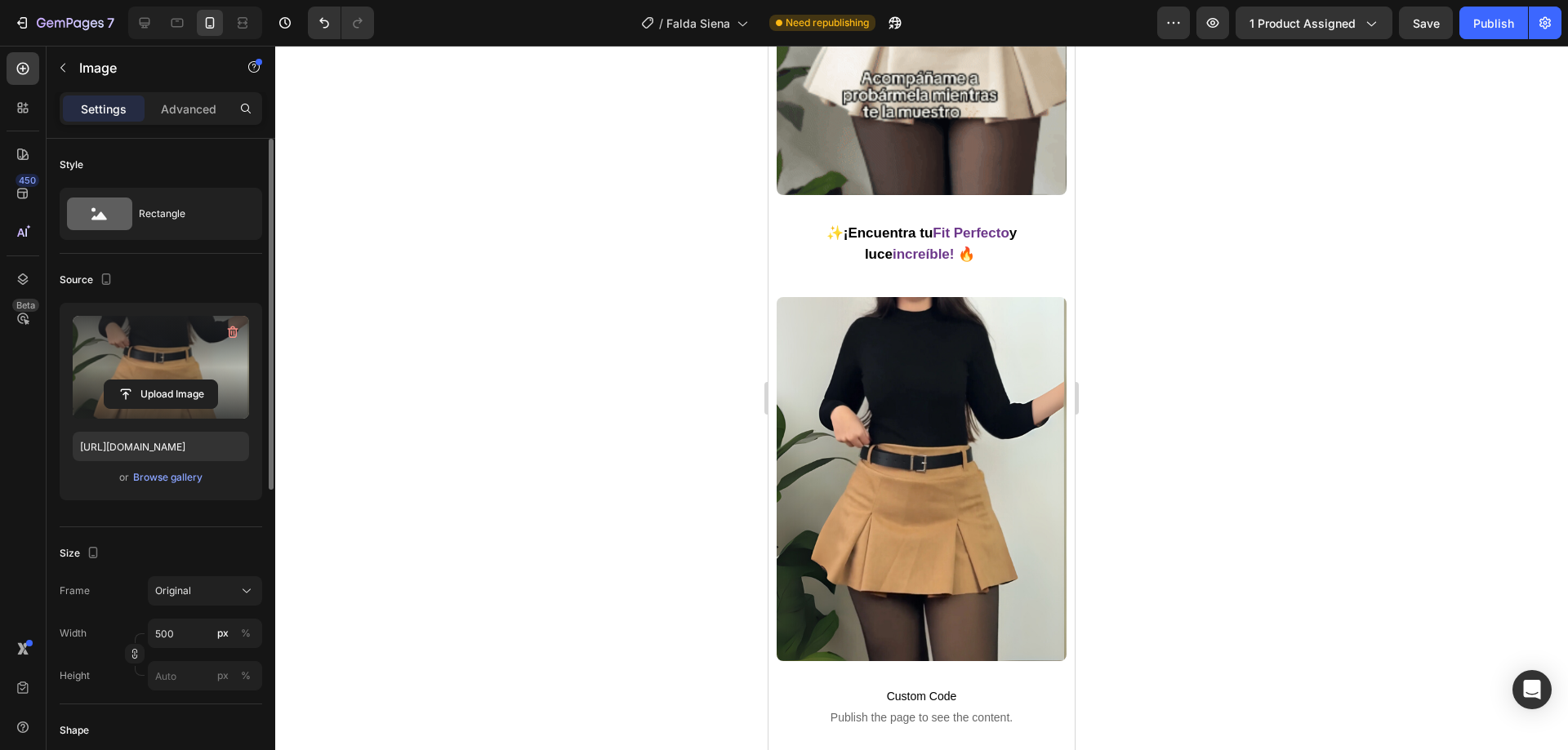
click at [919, 387] on img at bounding box center [921, 479] width 290 height 364
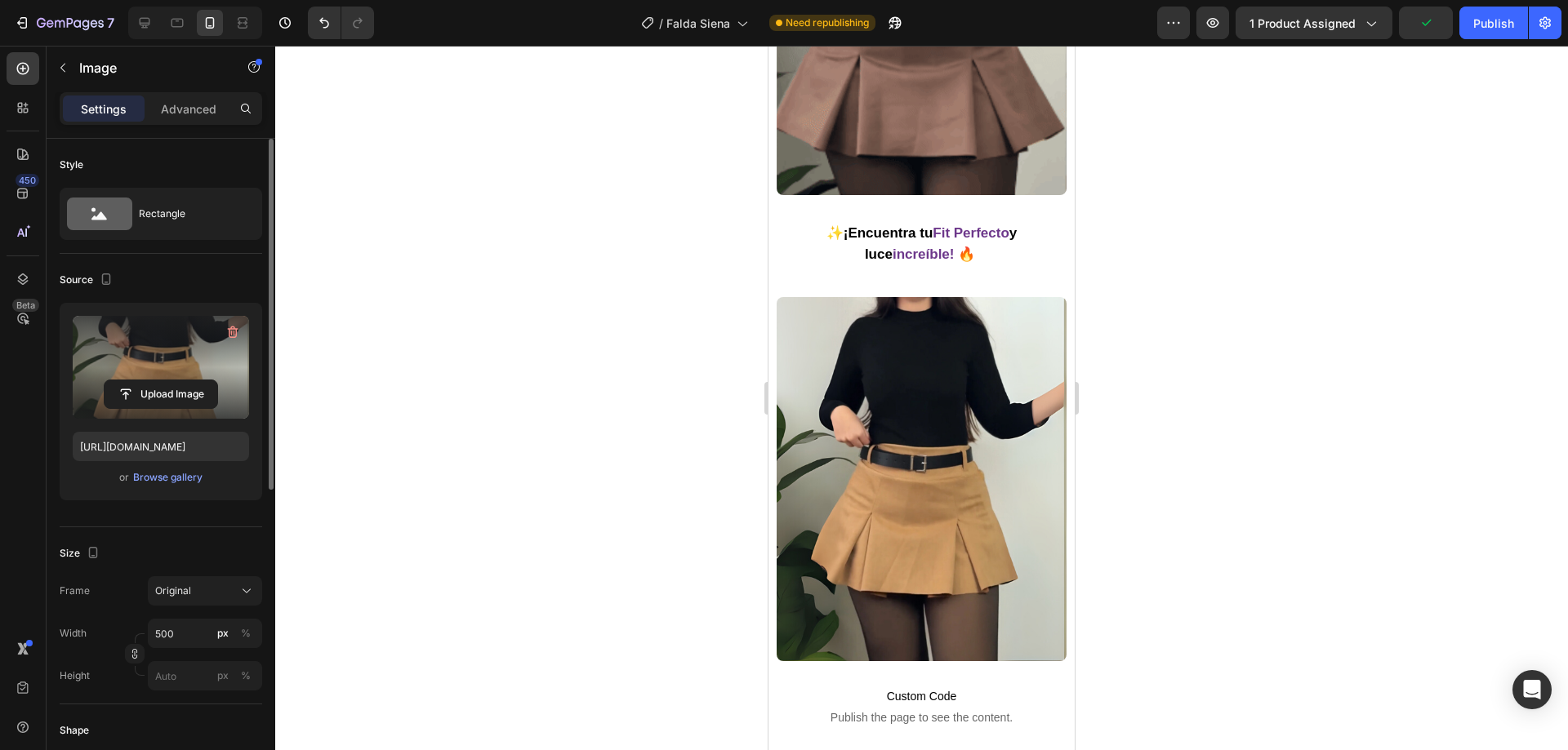
click at [702, 381] on div at bounding box center [921, 397] width 1292 height 704
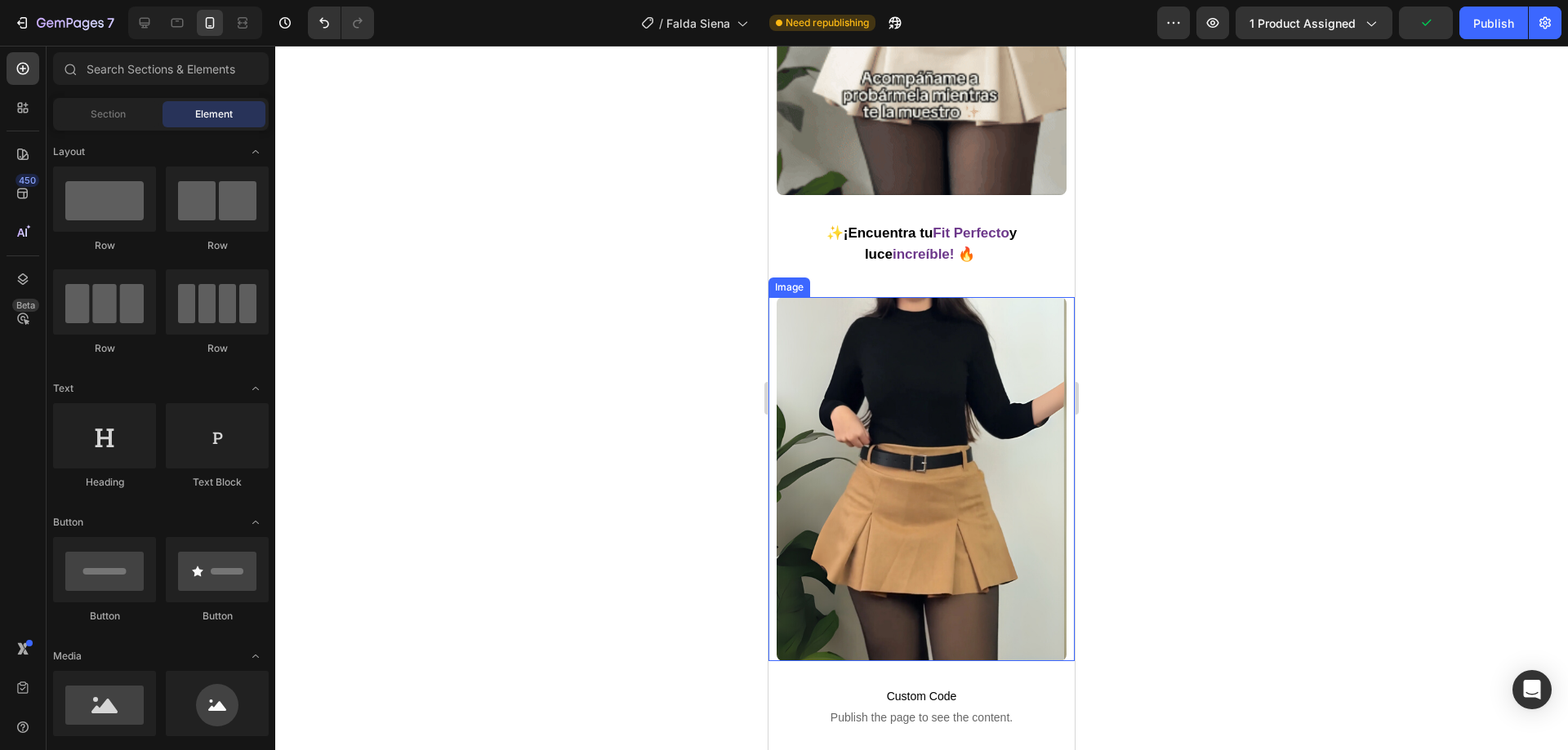
click at [880, 388] on img at bounding box center [921, 479] width 290 height 364
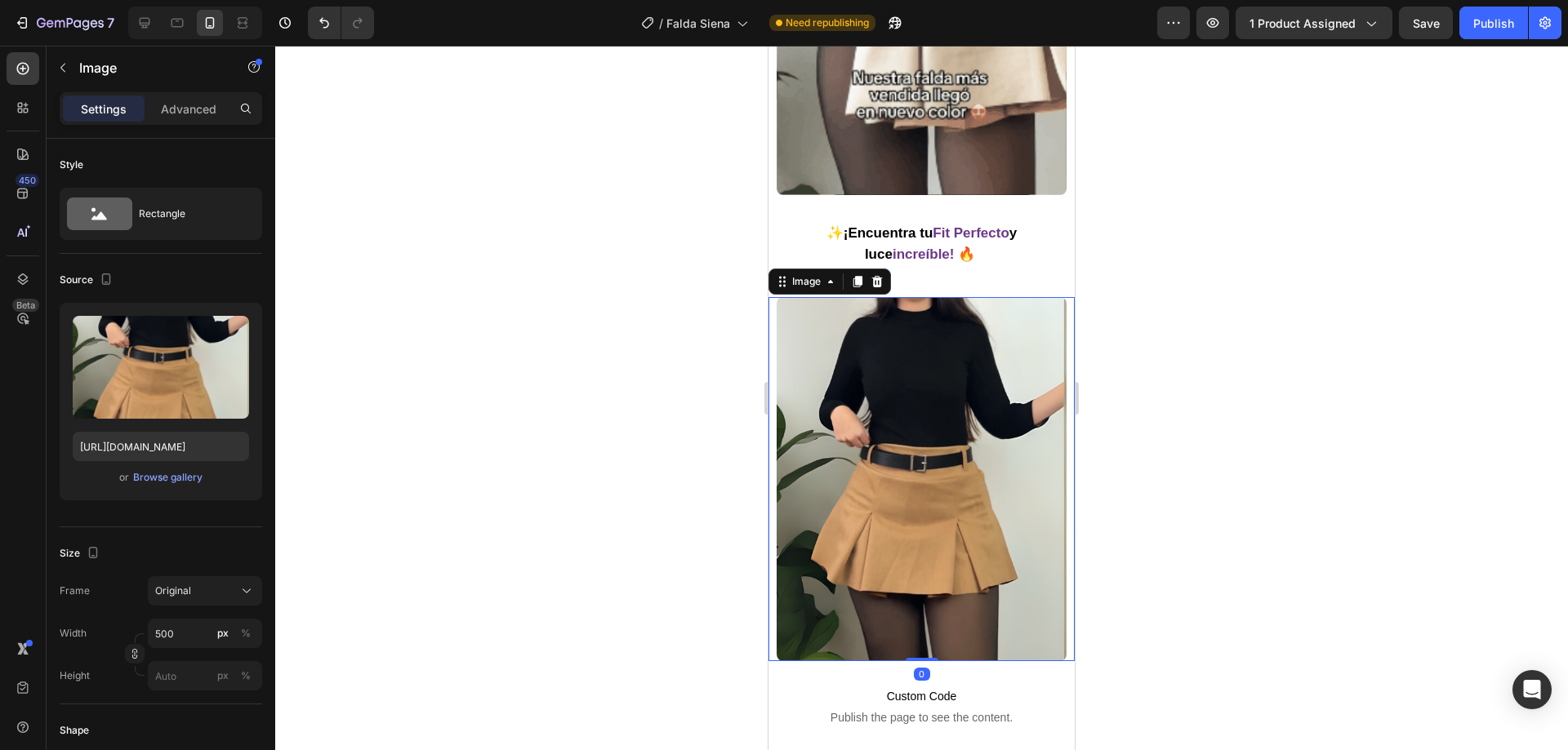
click at [663, 358] on div at bounding box center [921, 397] width 1292 height 704
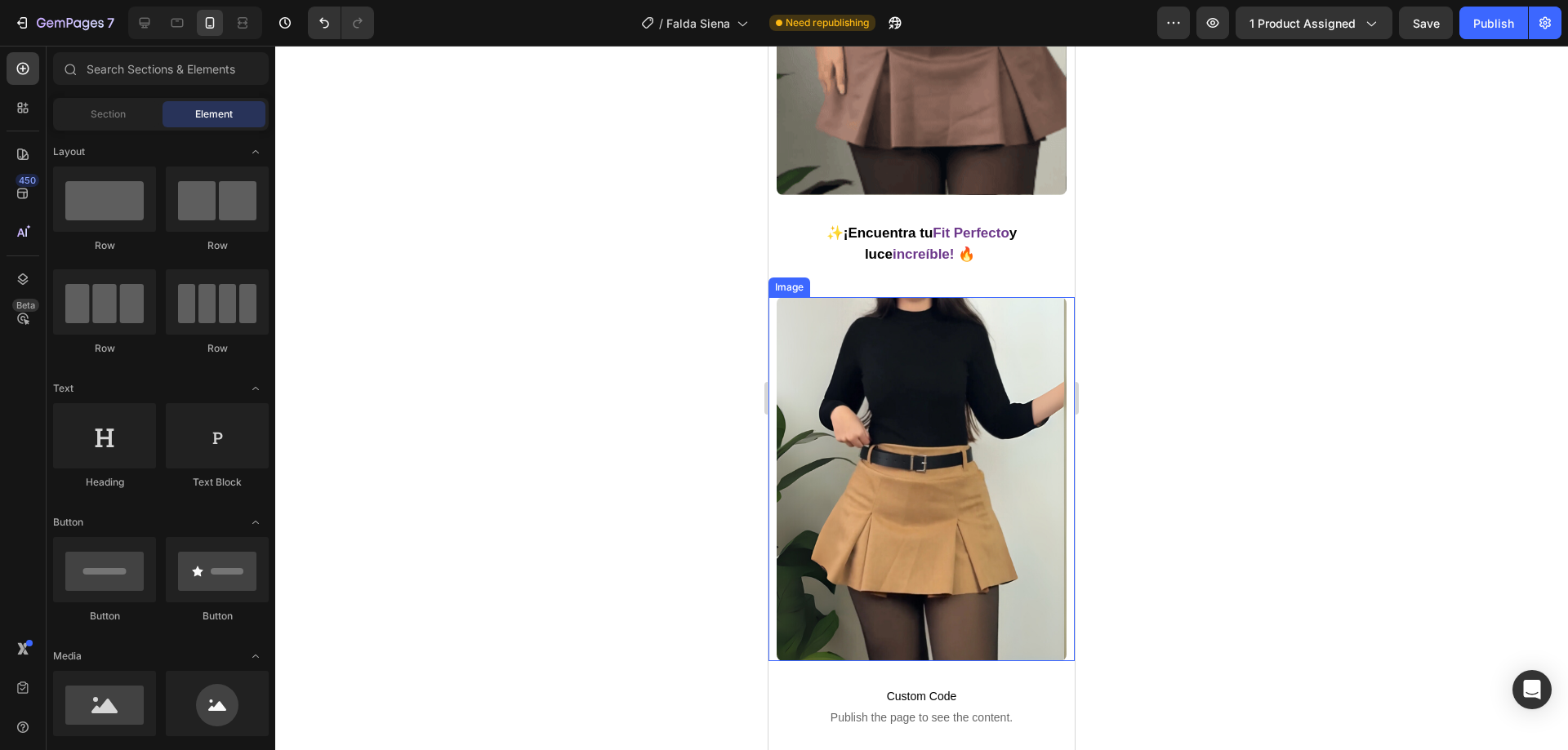
click at [839, 372] on img at bounding box center [921, 479] width 290 height 364
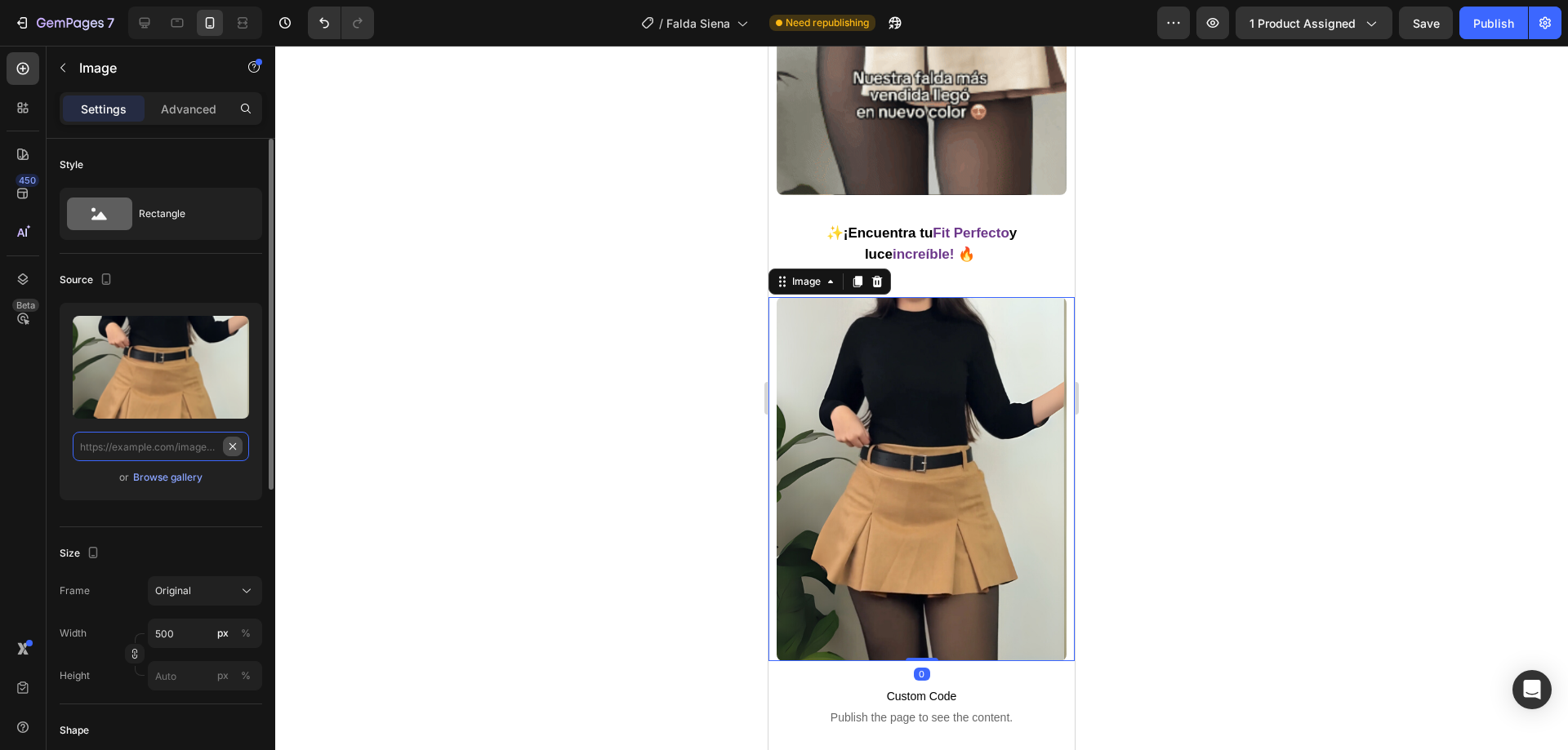
scroll to position [0, 0]
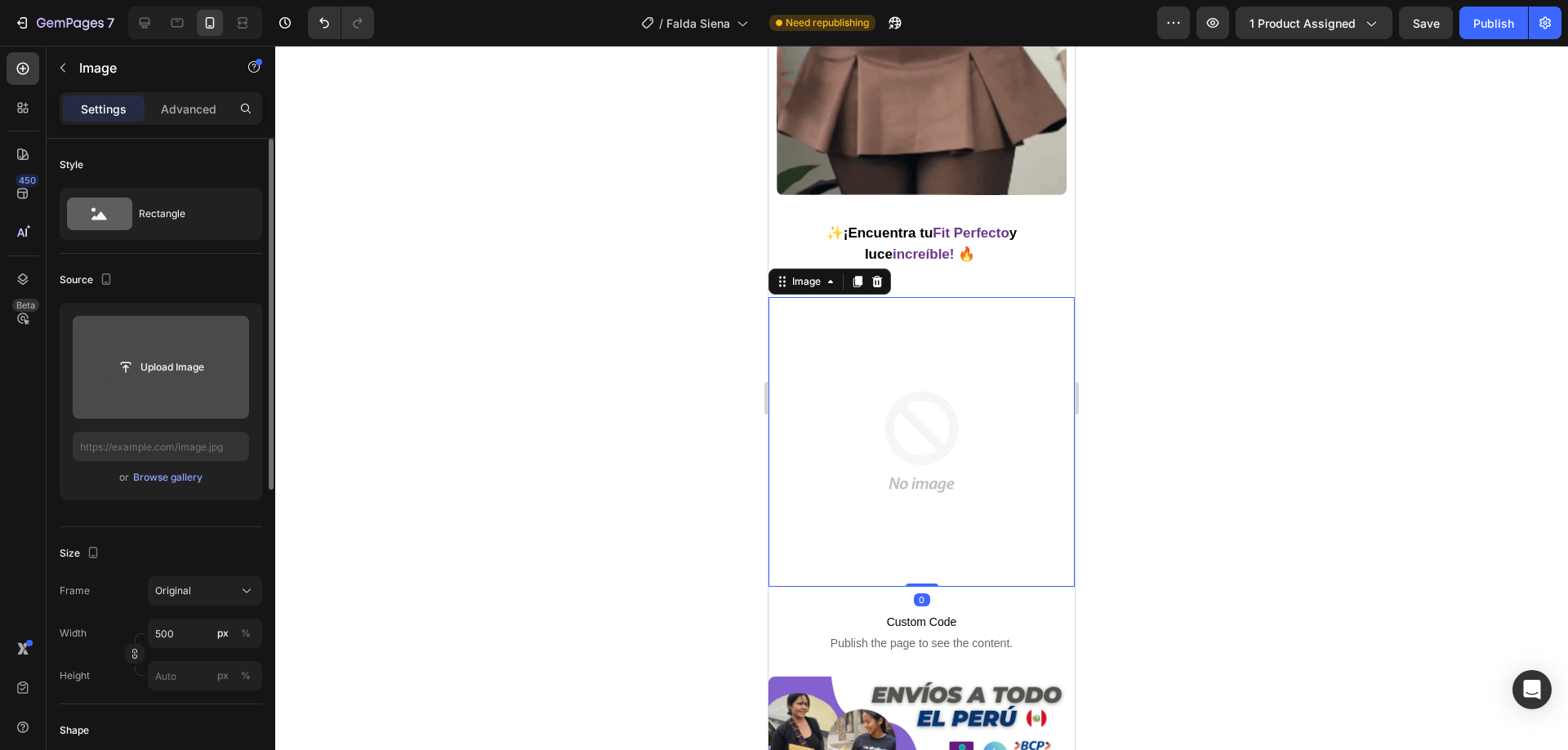
click at [161, 365] on input "file" at bounding box center [161, 368] width 113 height 28
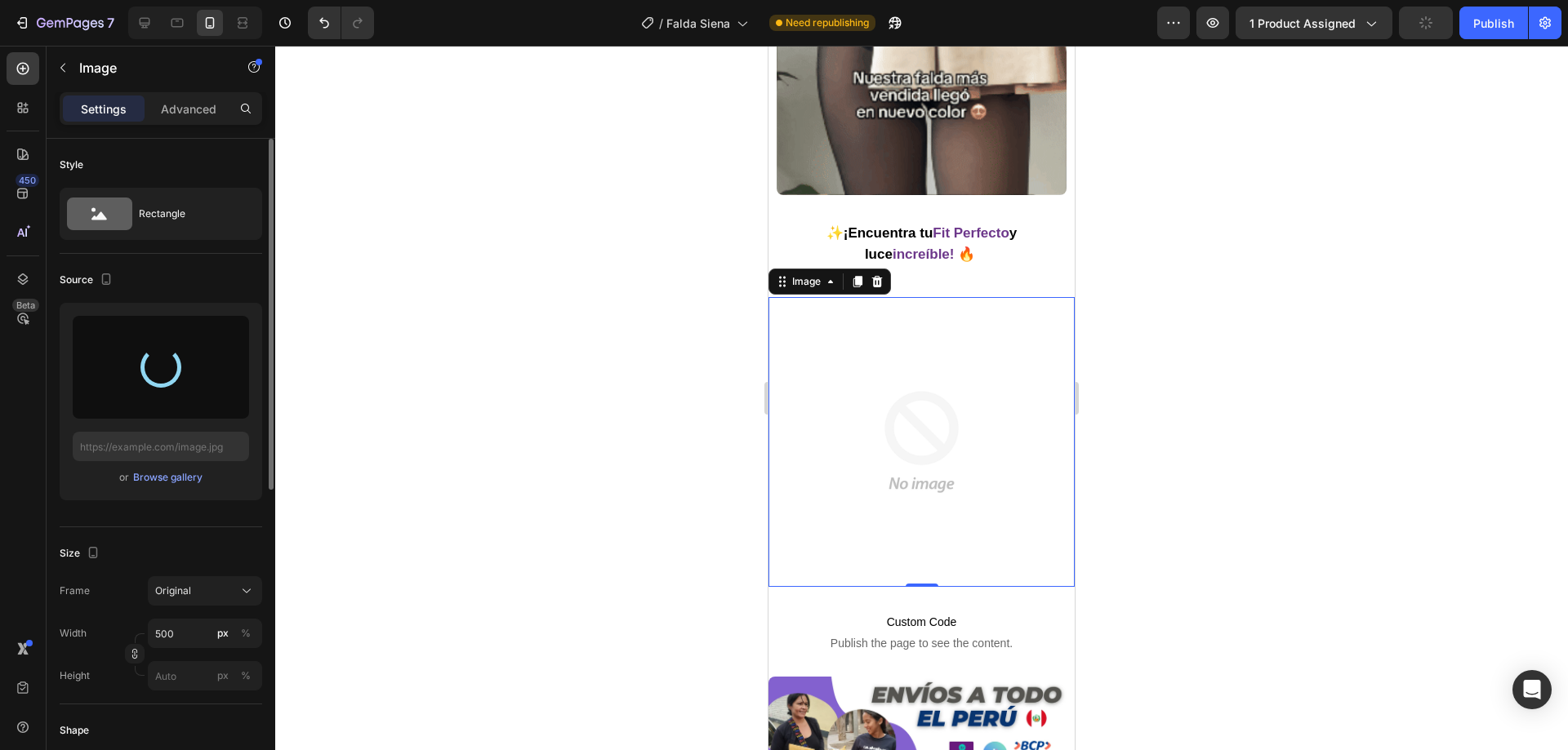
type input "https://cdn.shopify.com/s/files/1/0812/8941/2909/files/gempages_544314957857031…"
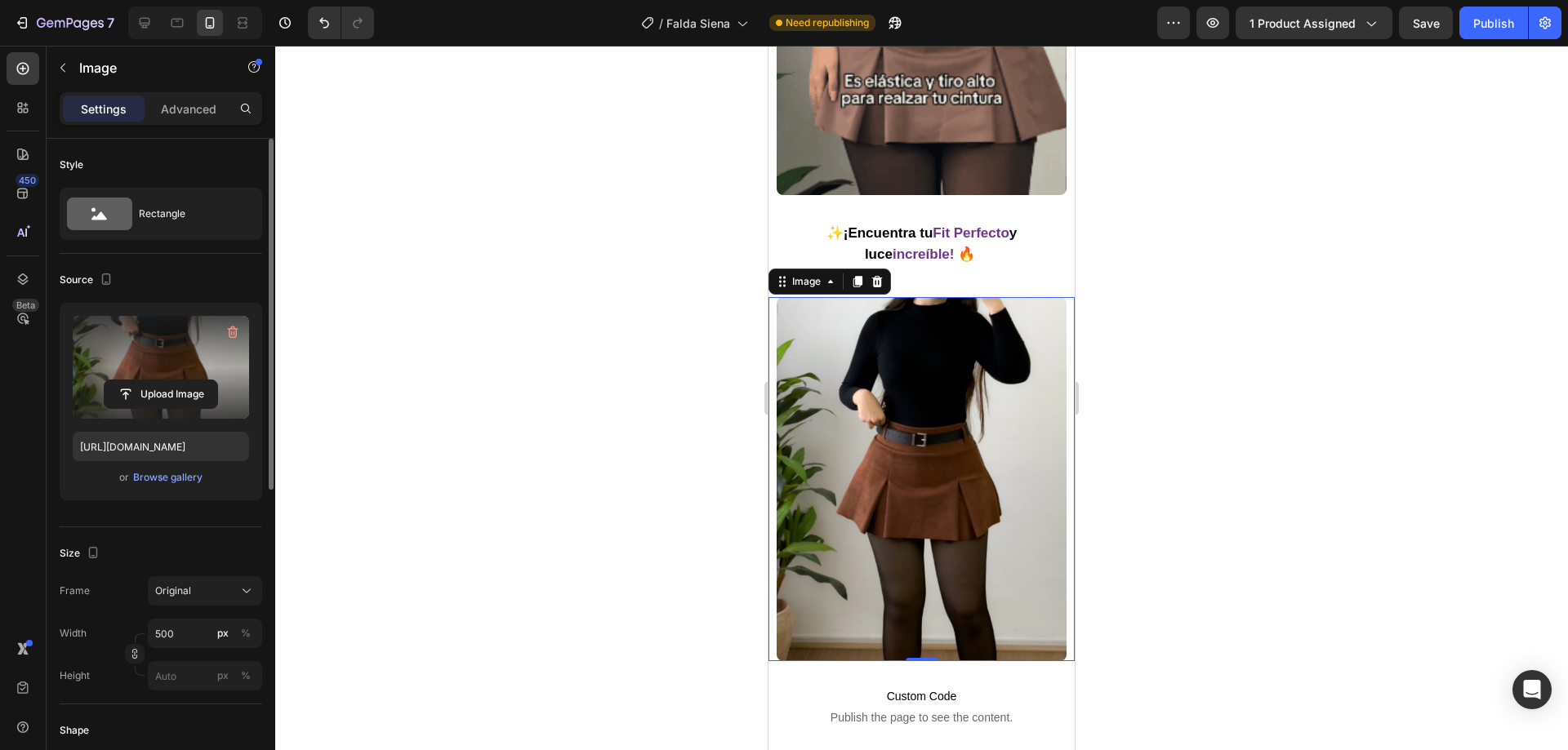
click at [676, 353] on div at bounding box center [921, 397] width 1292 height 704
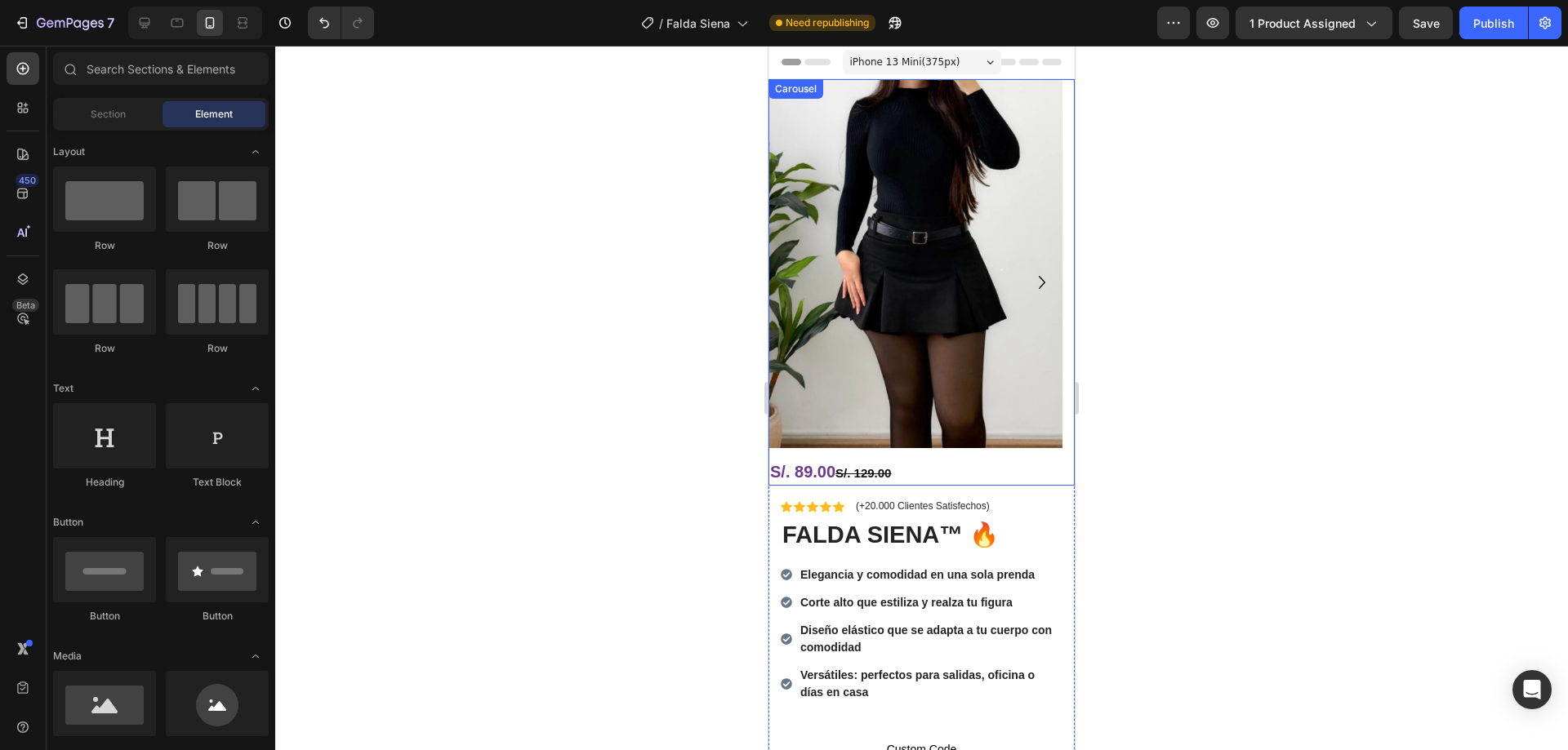
click at [1029, 281] on icon "Carousel Next Arrow" at bounding box center [1042, 283] width 26 height 26
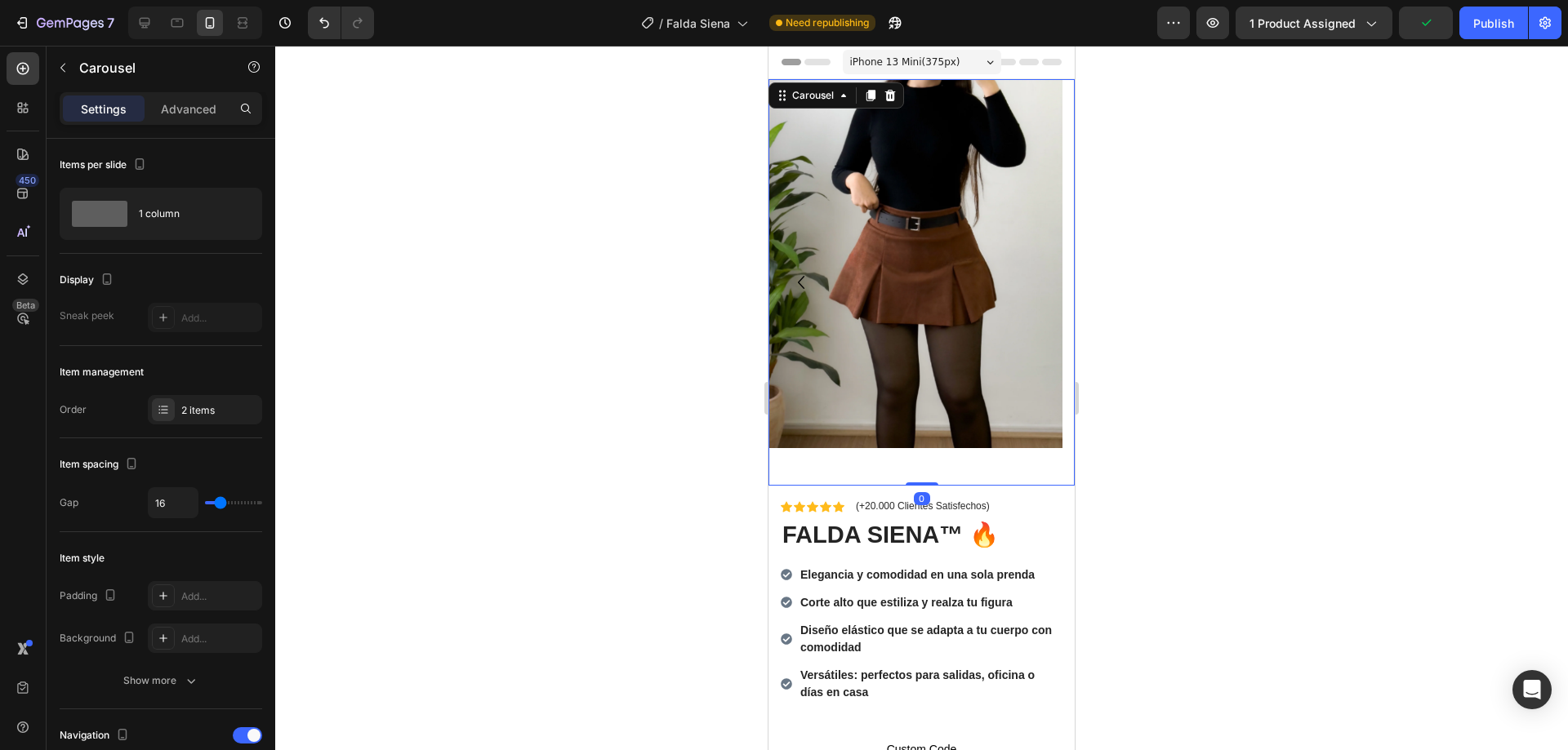
click at [802, 286] on icon "Carousel Back Arrow" at bounding box center [801, 282] width 7 height 13
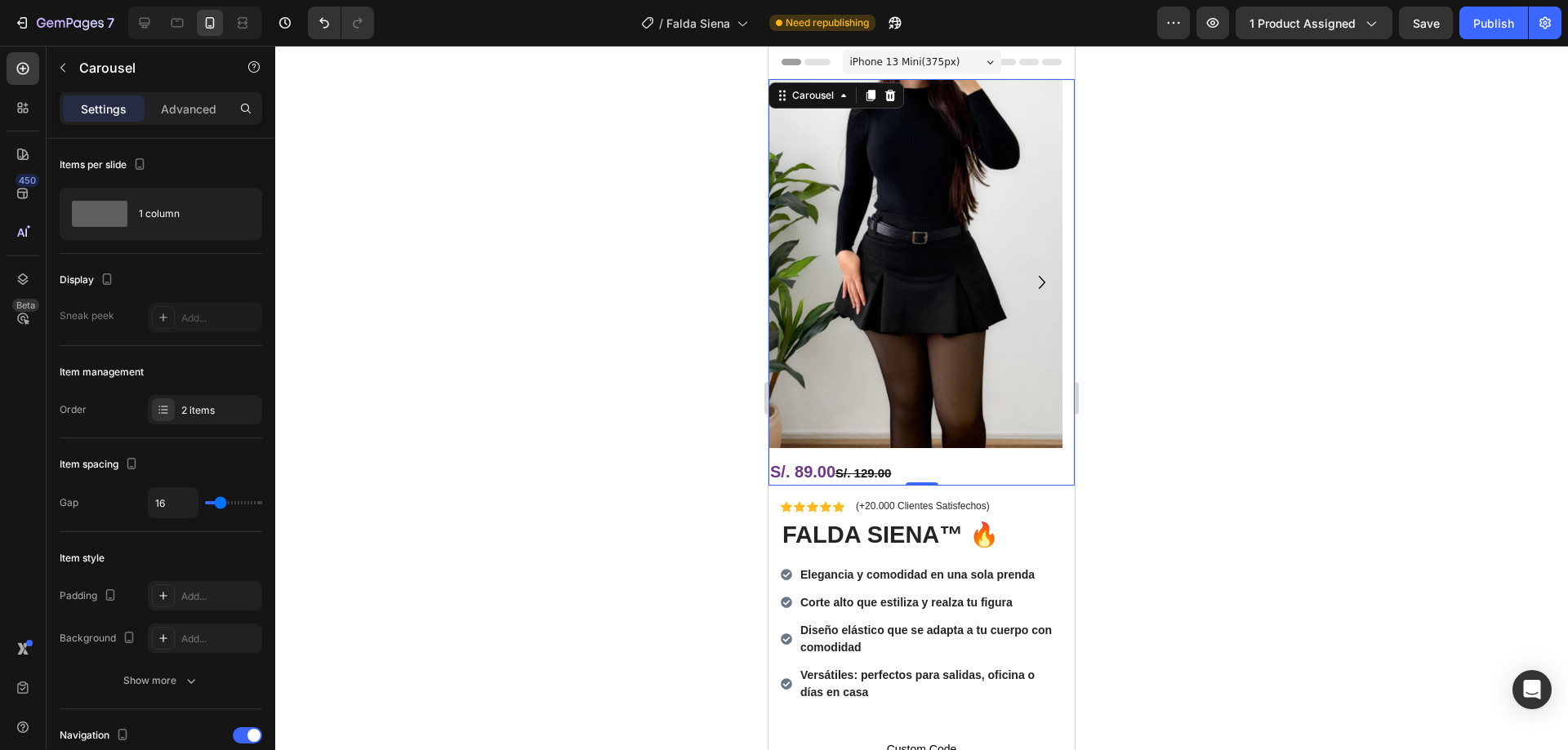
click at [634, 392] on div at bounding box center [921, 397] width 1292 height 704
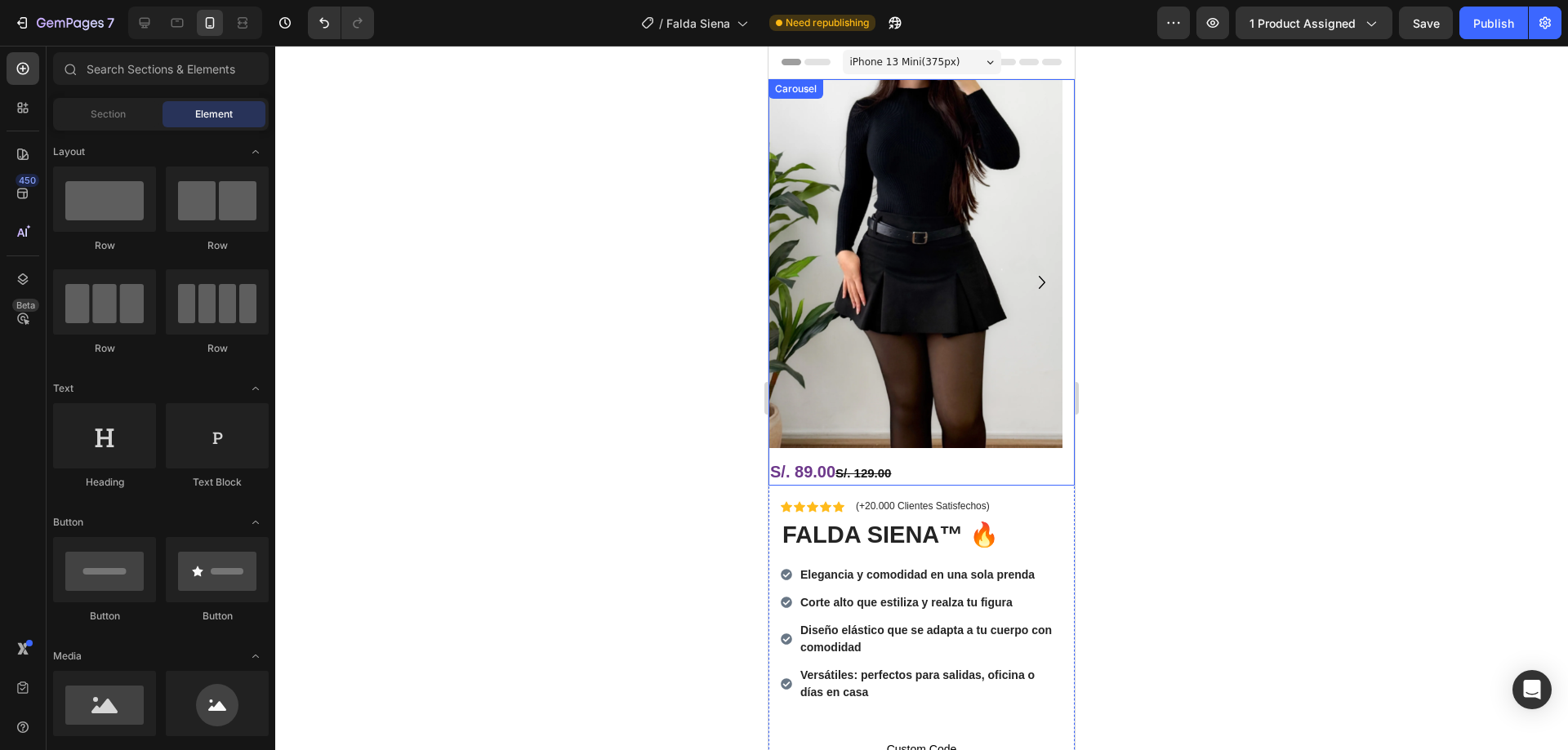
click at [1029, 281] on icon "Carousel Next Arrow" at bounding box center [1042, 283] width 26 height 26
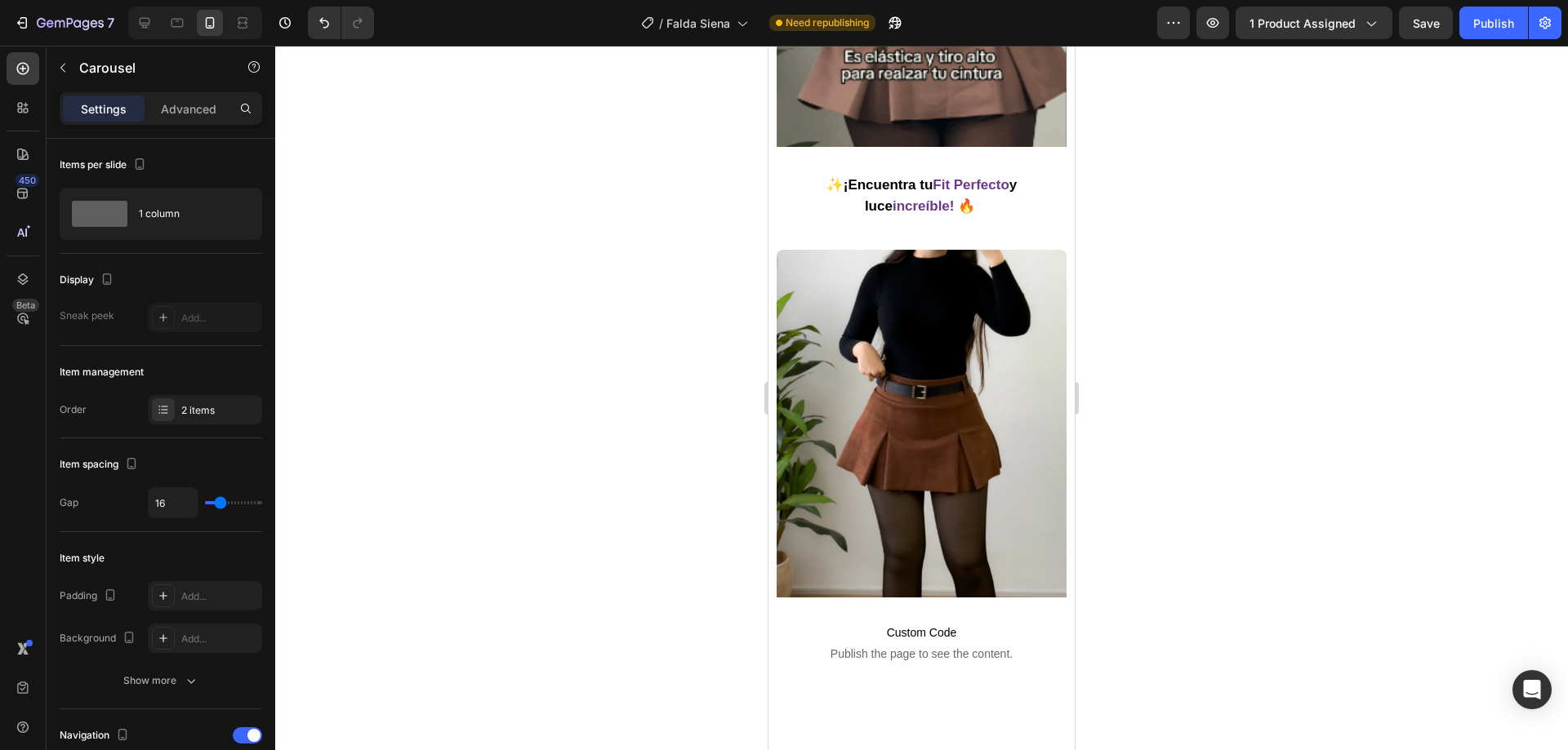
scroll to position [2695, 0]
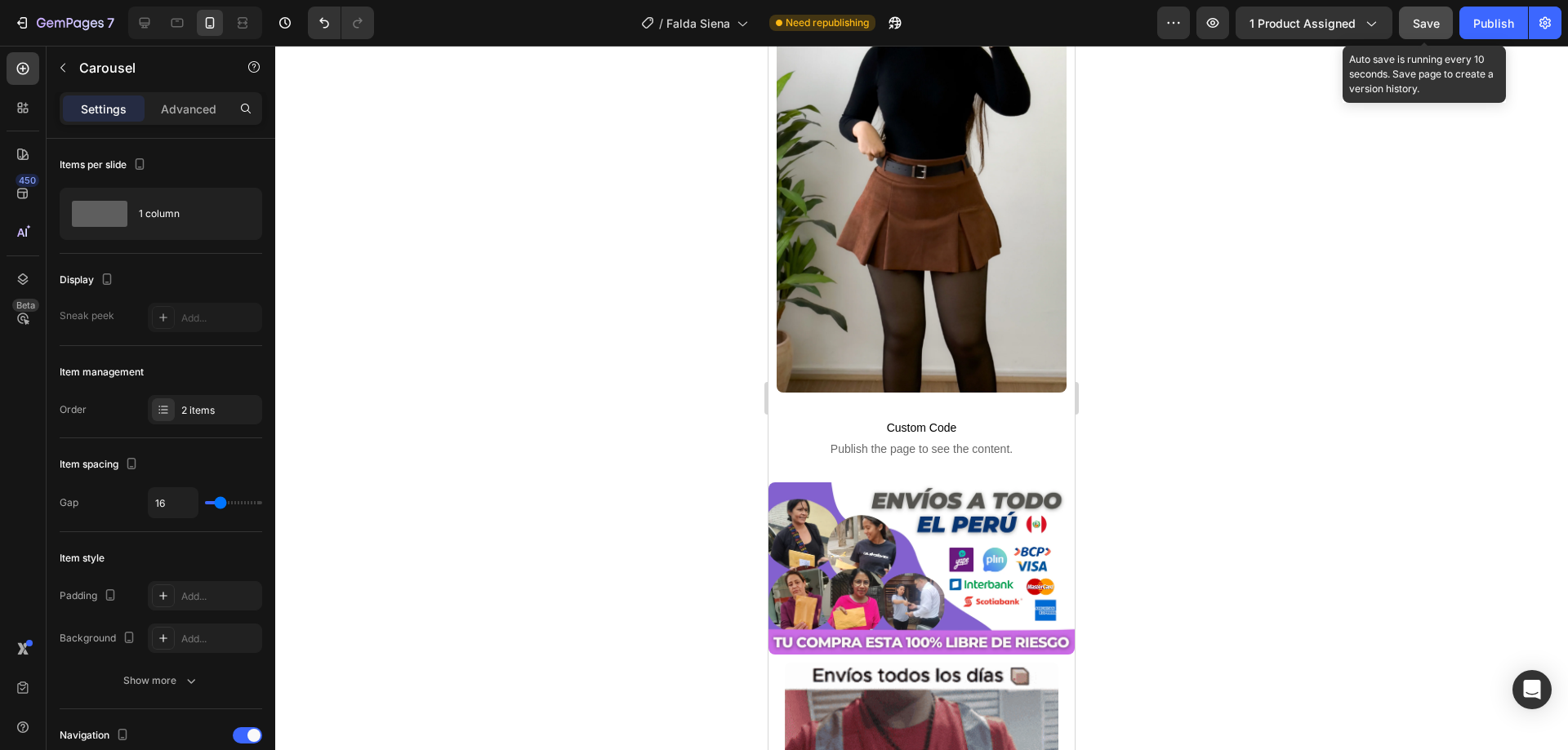
click at [1409, 15] on button "Save" at bounding box center [1426, 22] width 54 height 32
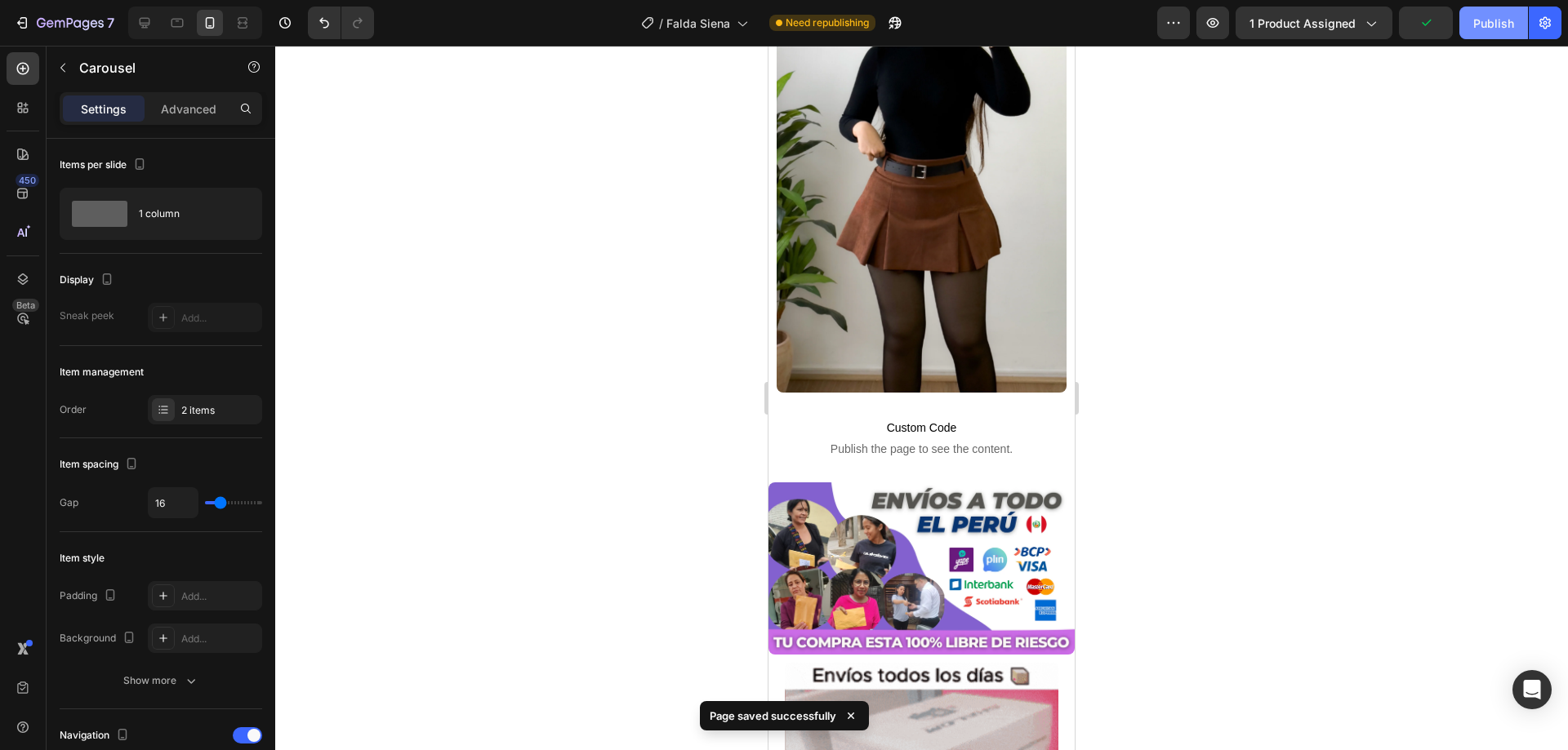
click at [1474, 15] on div "Publish" at bounding box center [1493, 23] width 41 height 17
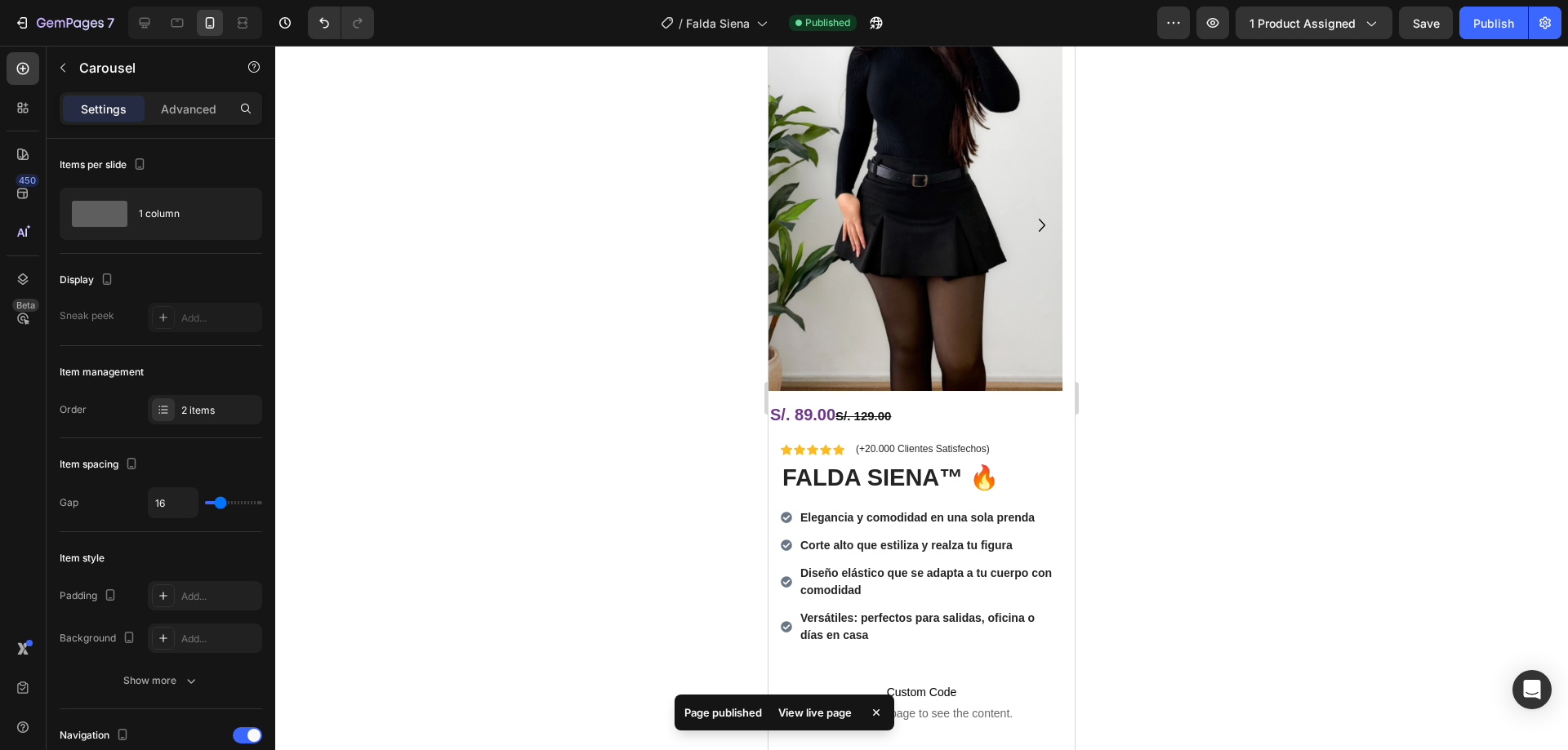
scroll to position [0, 0]
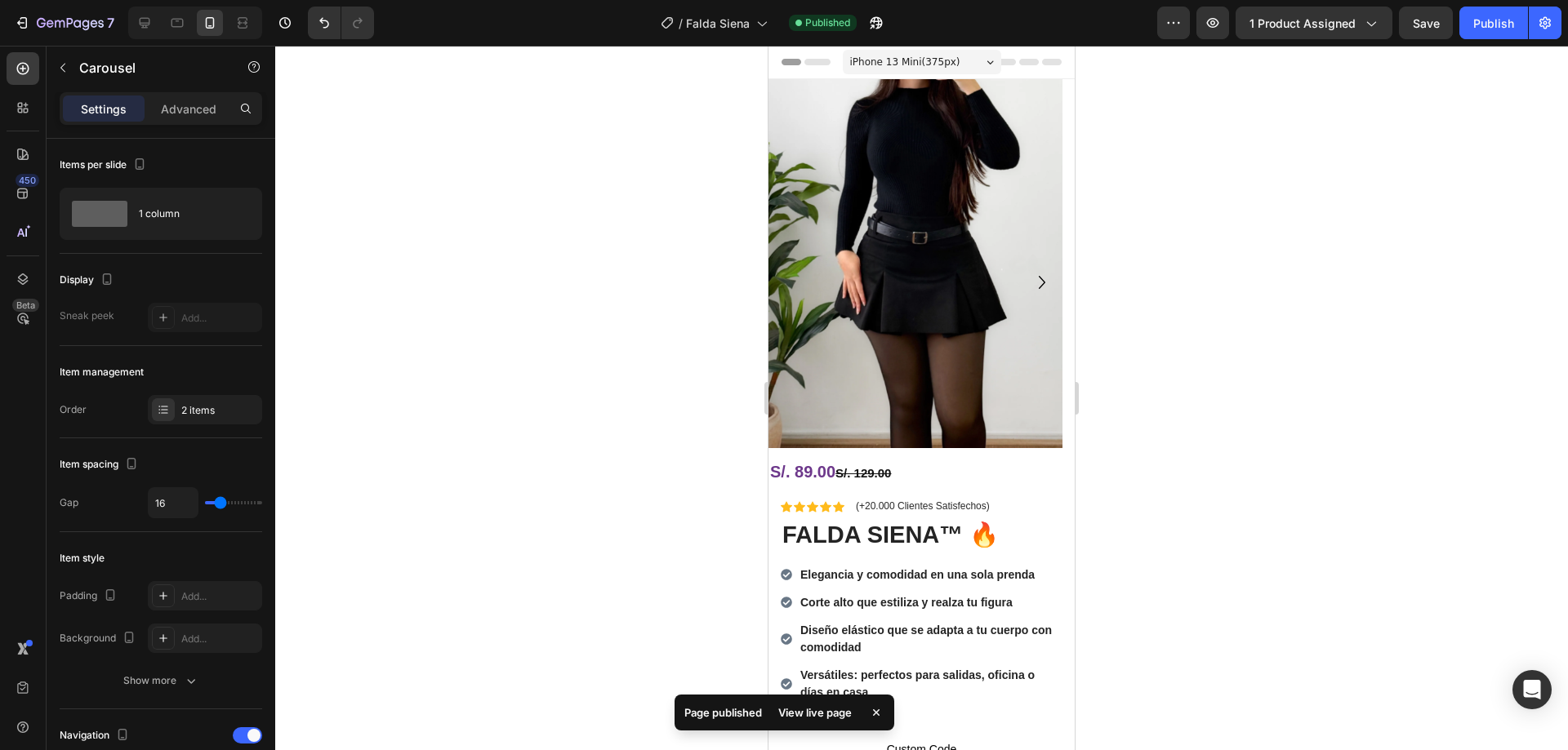
click at [1029, 281] on icon "Carousel Next Arrow" at bounding box center [1042, 283] width 26 height 26
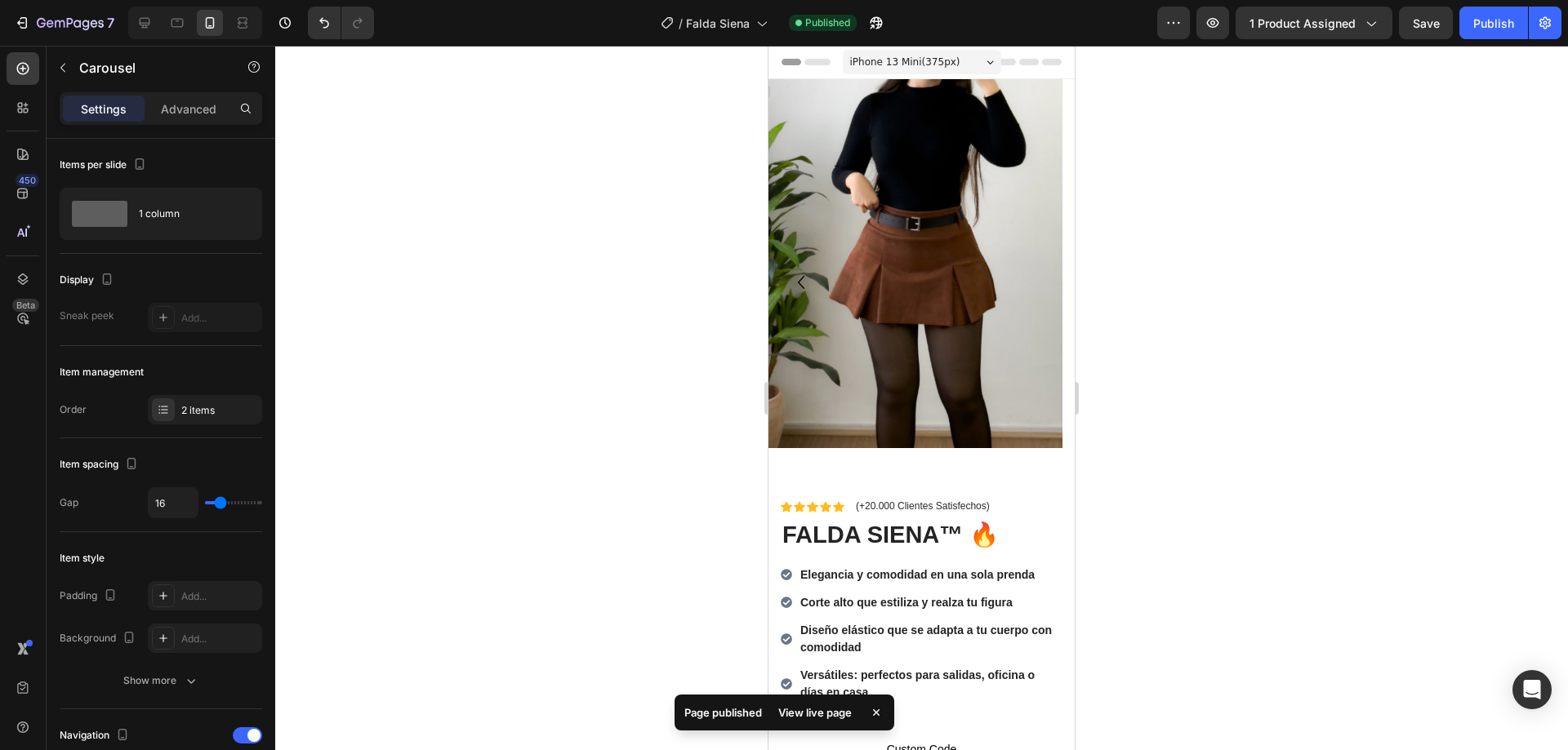
click at [801, 276] on icon "Carousel Back Arrow" at bounding box center [801, 283] width 26 height 26
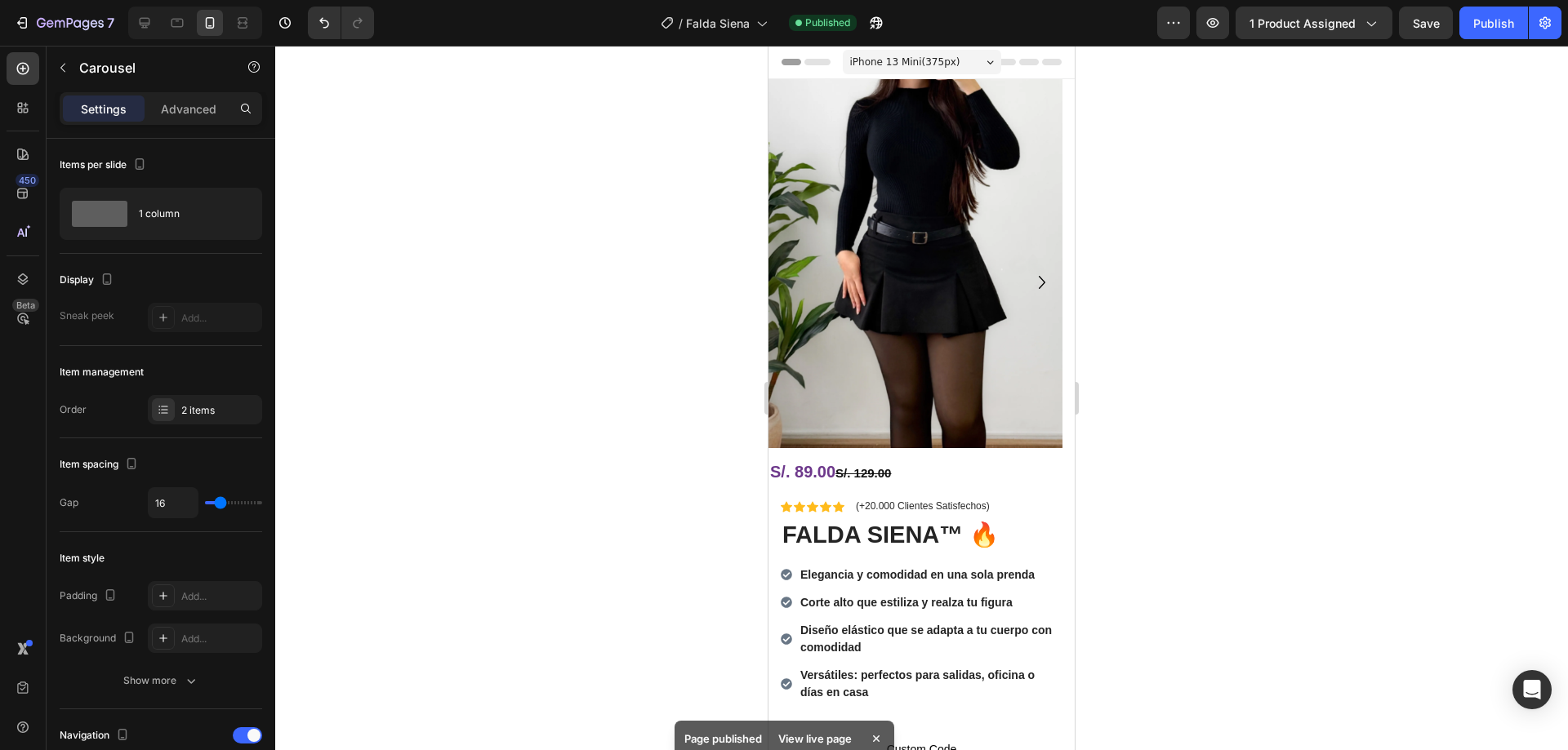
click at [719, 313] on div at bounding box center [921, 397] width 1292 height 704
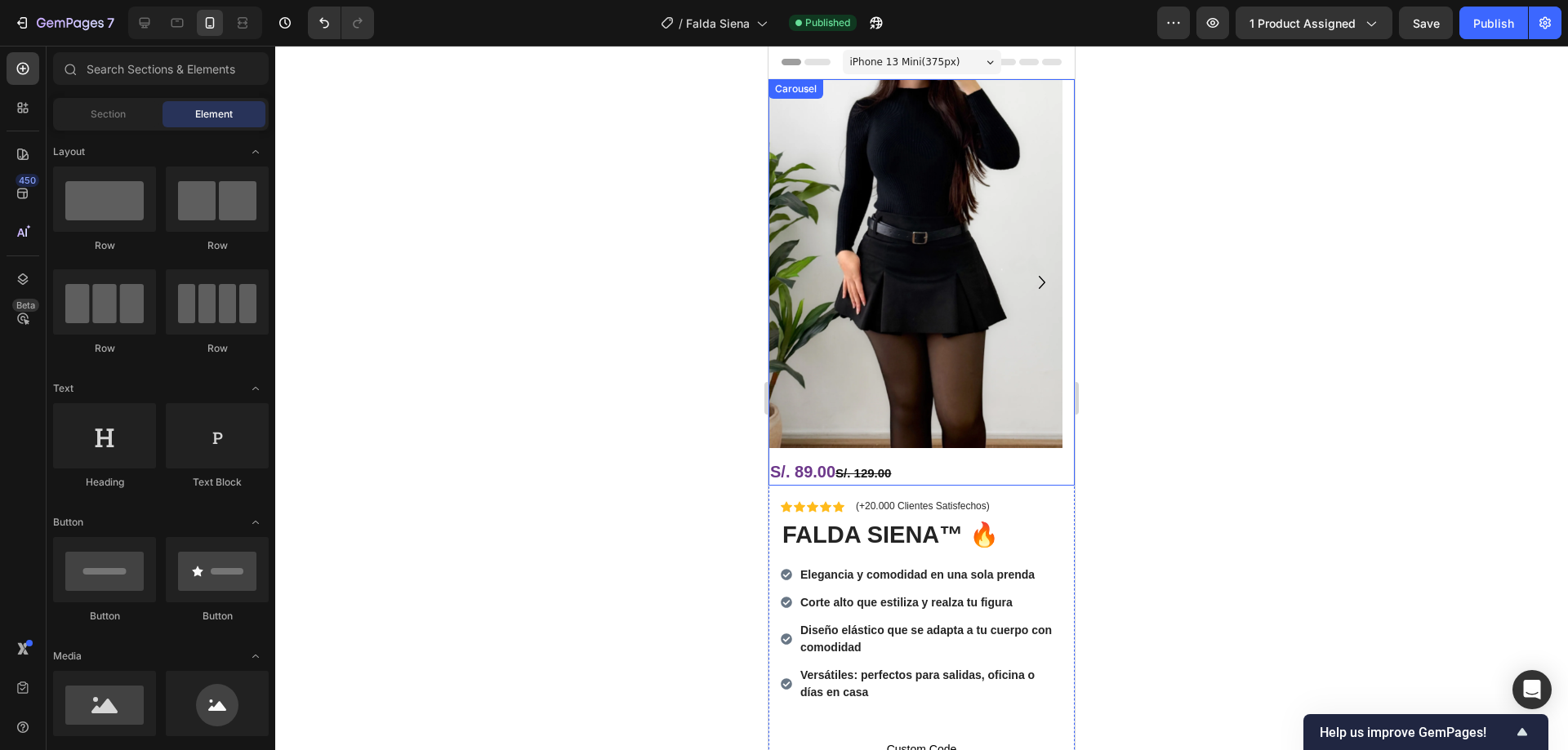
click at [1029, 280] on icon "Carousel Next Arrow" at bounding box center [1042, 283] width 26 height 26
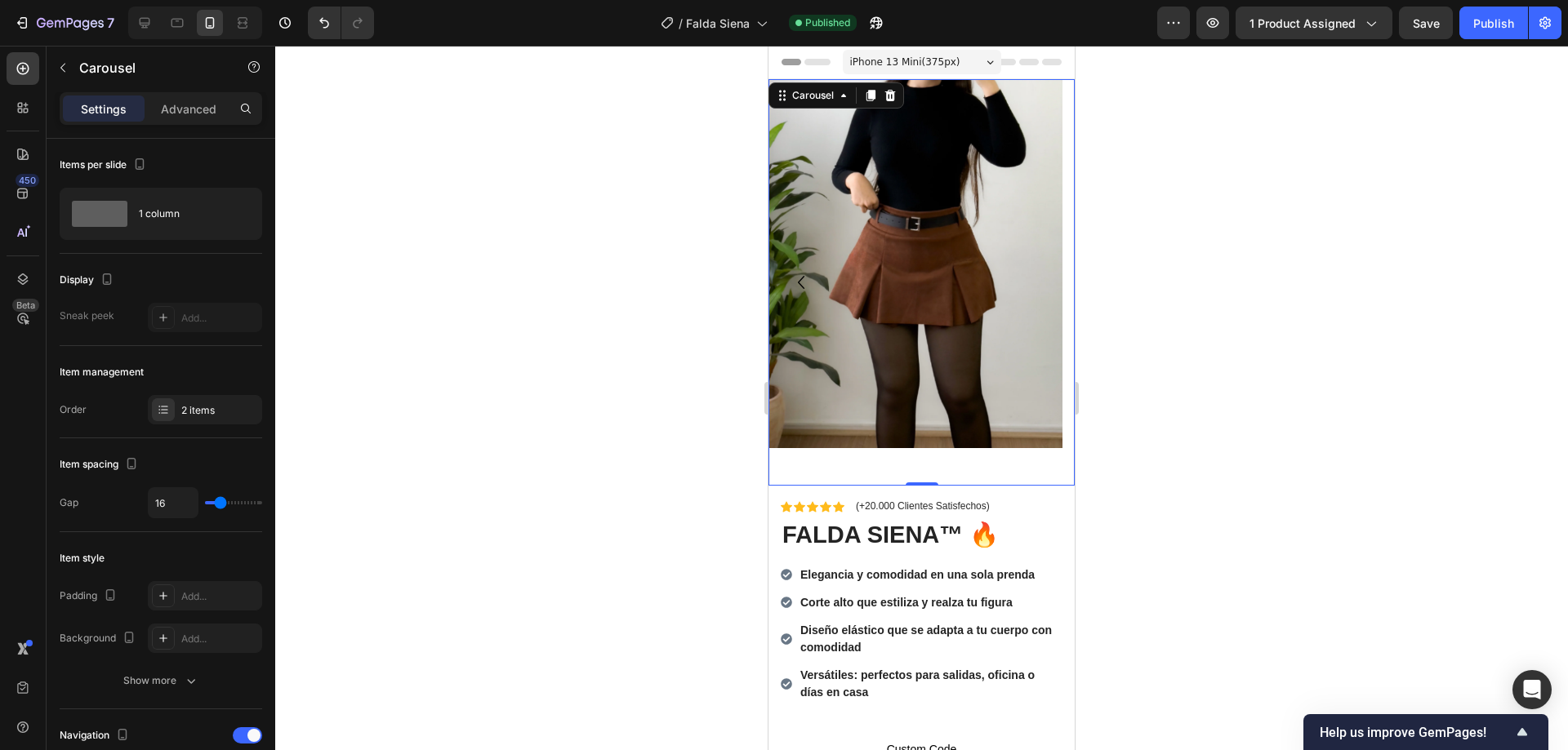
click at [803, 288] on icon "Carousel Back Arrow" at bounding box center [801, 283] width 26 height 26
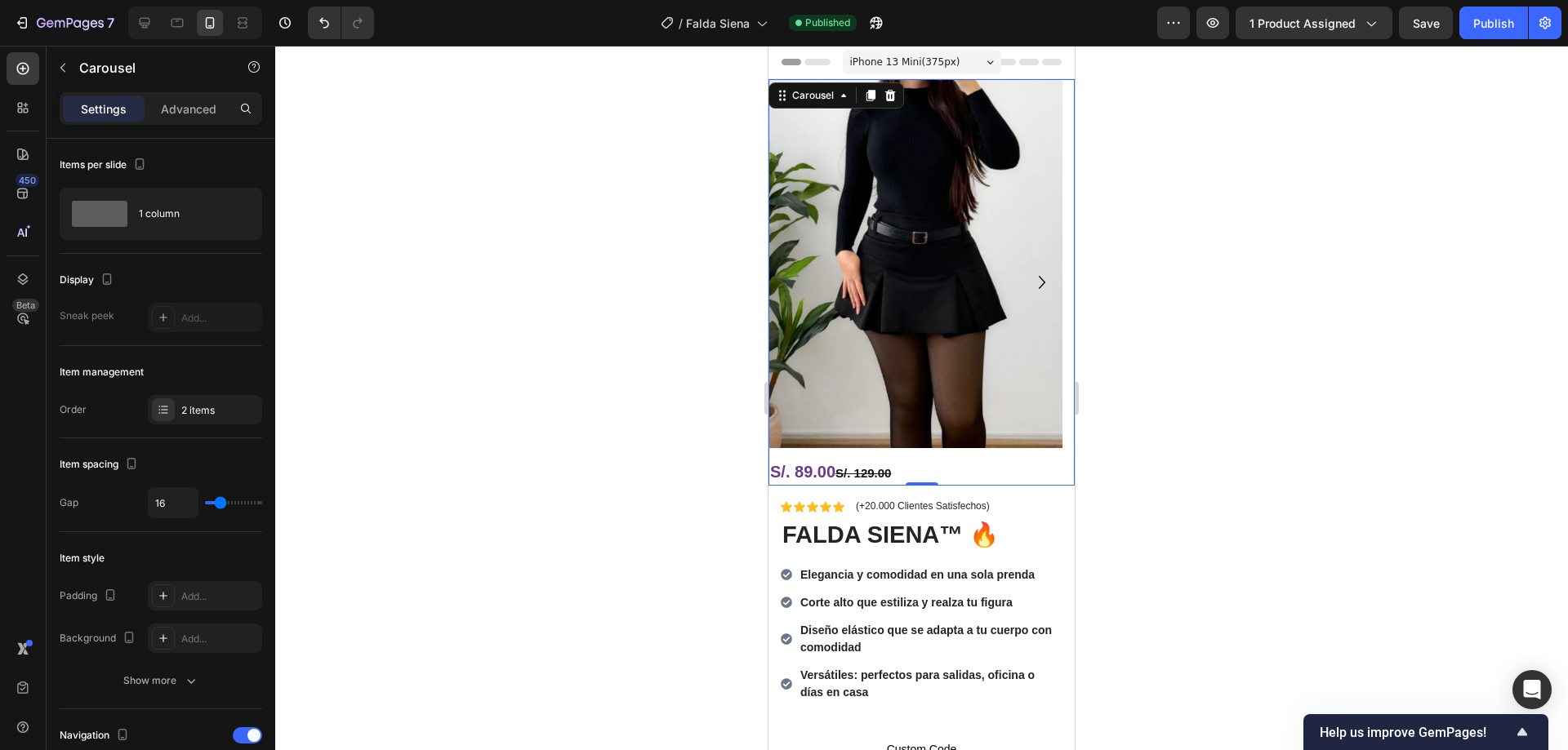
click at [1032, 287] on icon "Carousel Next Arrow" at bounding box center [1042, 283] width 26 height 26
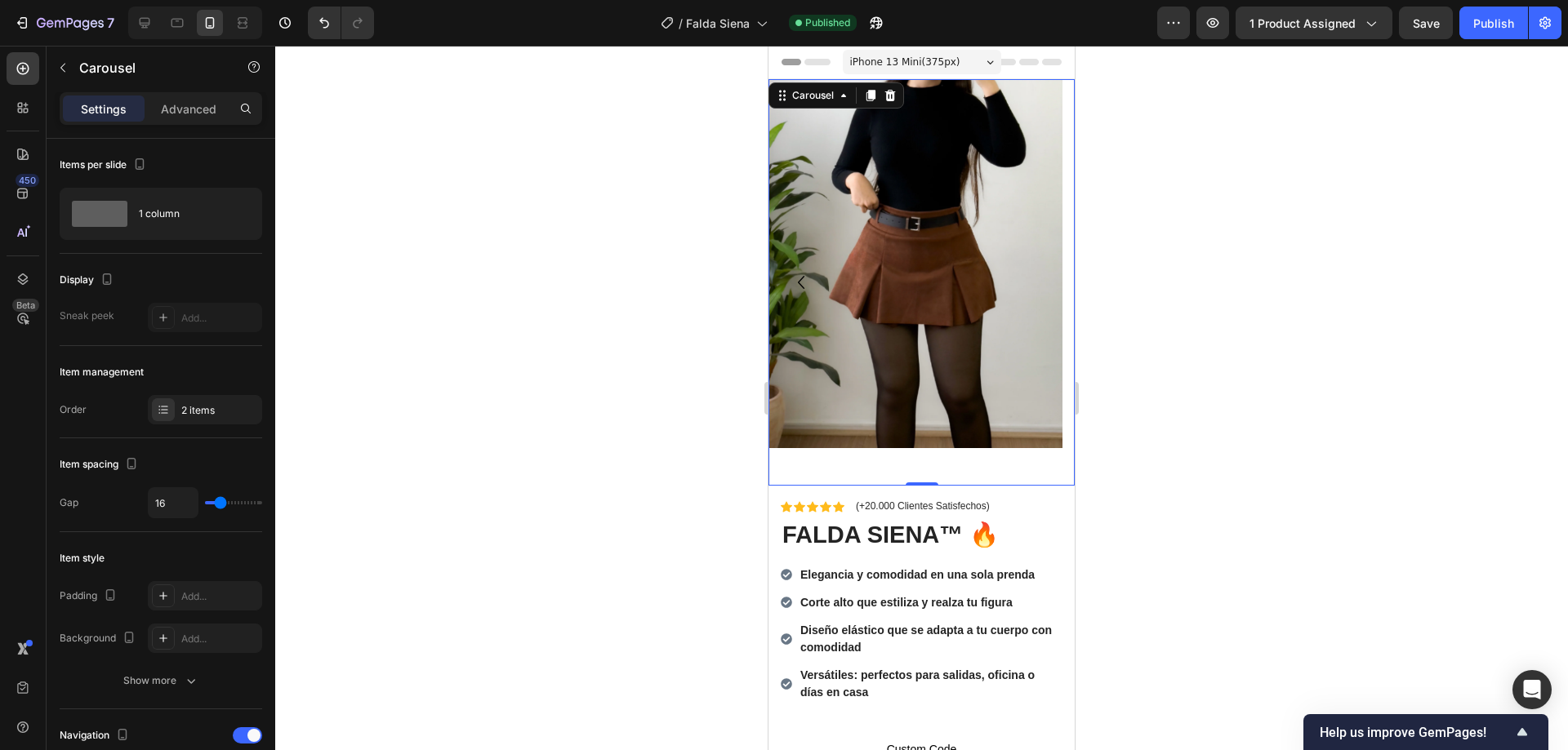
click at [792, 278] on icon "Carousel Back Arrow" at bounding box center [801, 283] width 26 height 26
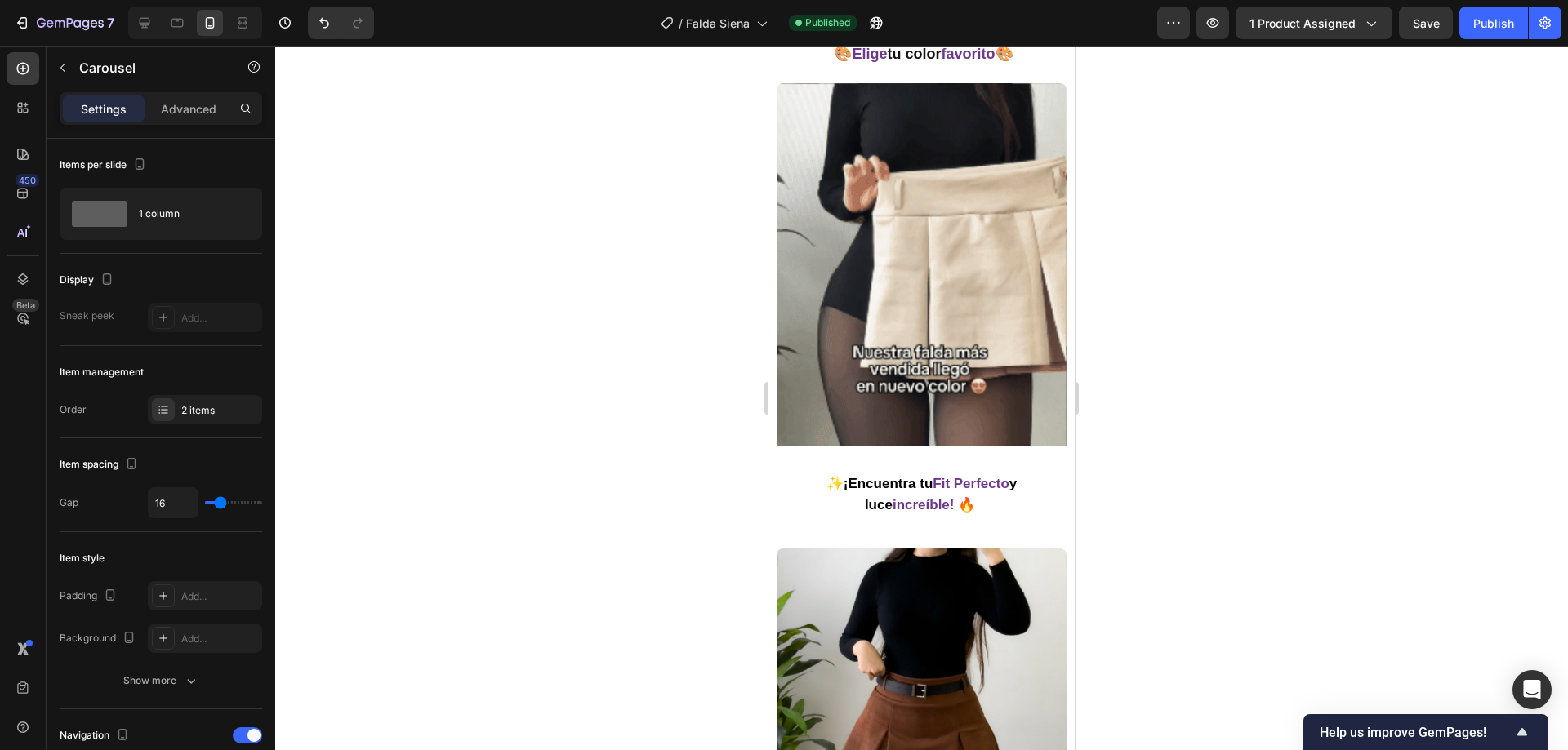
scroll to position [2204, 0]
